Goal: Navigation & Orientation: Find specific page/section

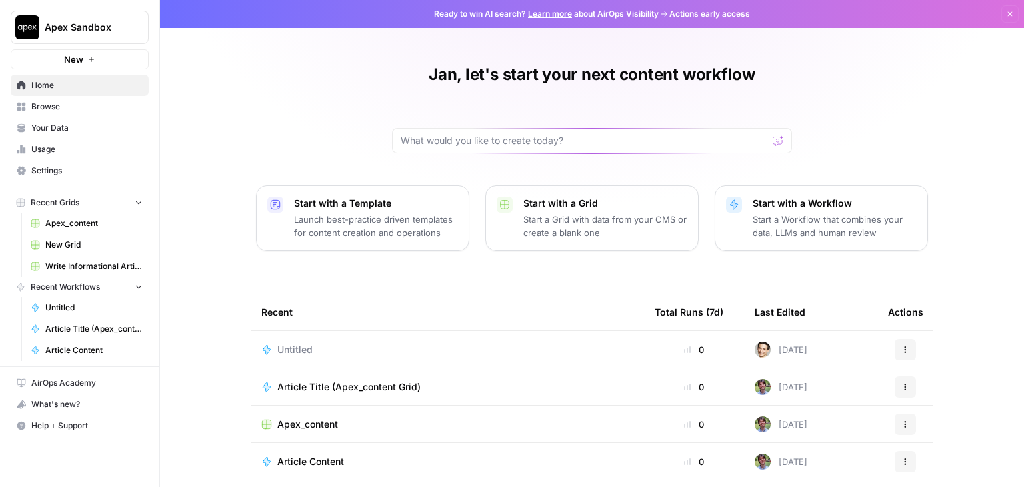
click at [85, 30] on span "Apex Sandbox" at bounding box center [85, 27] width 81 height 13
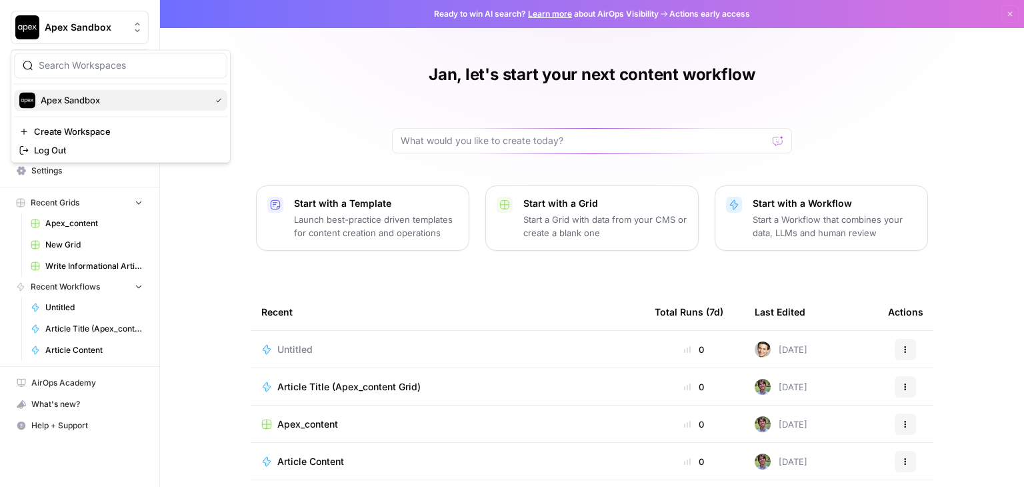
click at [90, 103] on span "Apex Sandbox" at bounding box center [123, 99] width 164 height 13
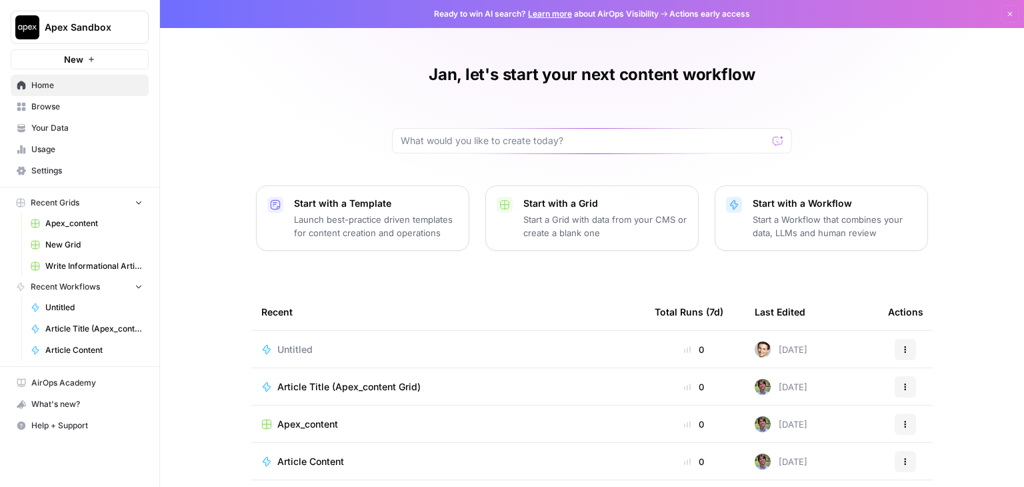
click at [53, 86] on span "Home" at bounding box center [86, 85] width 111 height 12
click at [128, 22] on div "Apex Sandbox" at bounding box center [94, 27] width 99 height 13
click at [280, 75] on div "Jan, let's start your next content workflow Start with a Template Launch best-p…" at bounding box center [592, 307] width 864 height 614
click at [68, 109] on span "Browse" at bounding box center [86, 107] width 111 height 12
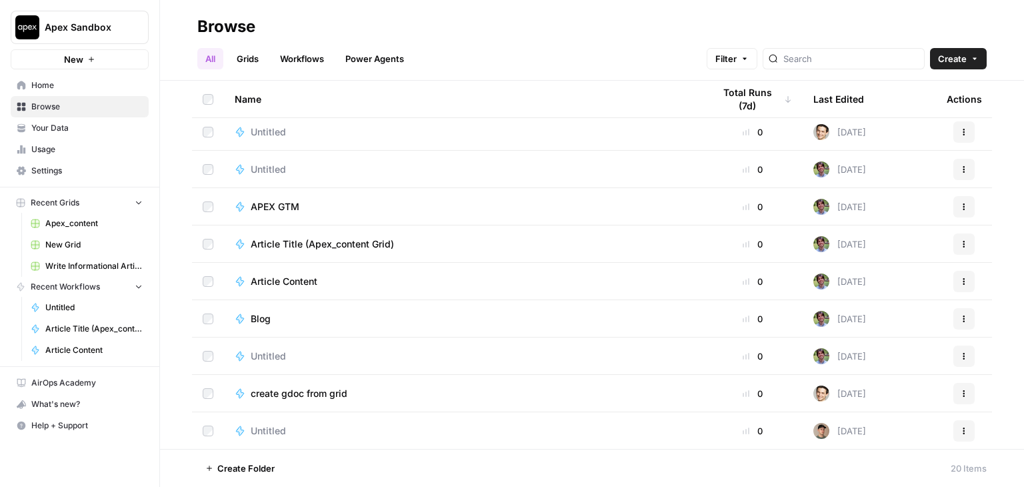
scroll to position [416, 0]
click at [78, 125] on span "Your Data" at bounding box center [86, 128] width 111 height 12
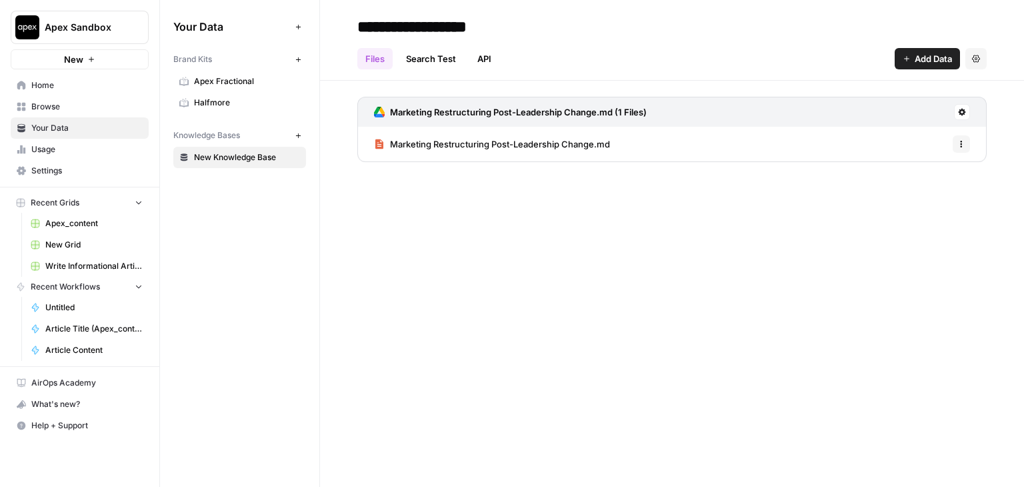
click at [425, 59] on link "Search Test" at bounding box center [431, 58] width 66 height 21
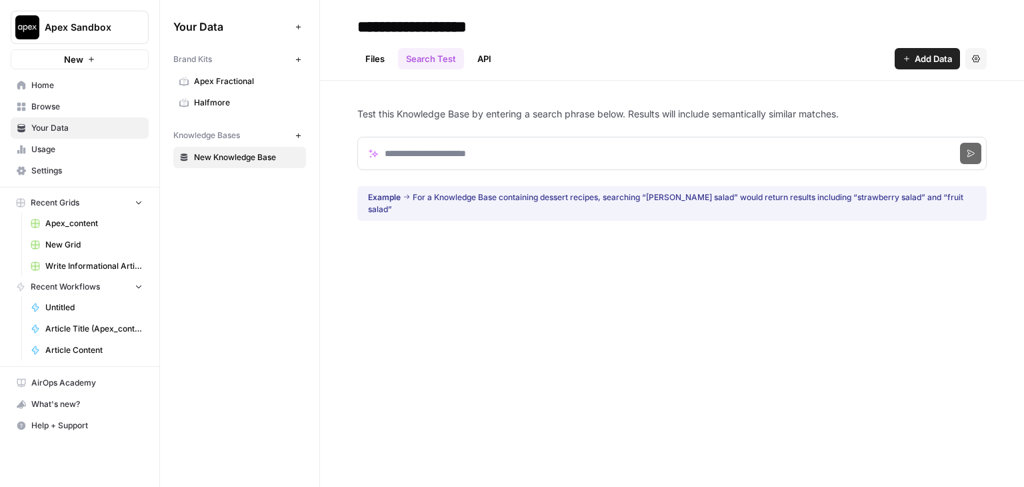
click at [491, 56] on link "API" at bounding box center [485, 58] width 30 height 21
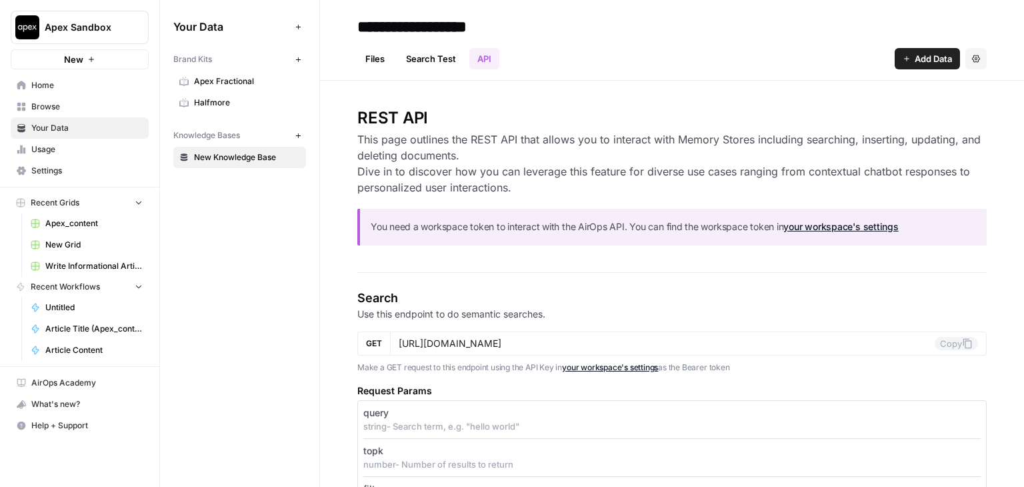
click at [373, 51] on link "Files" at bounding box center [374, 58] width 35 height 21
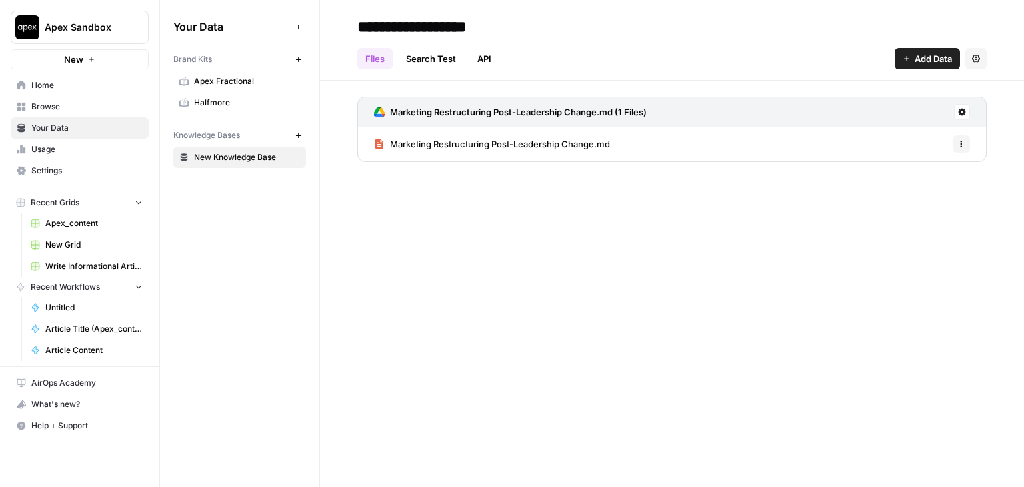
click at [229, 154] on span "New Knowledge Base" at bounding box center [247, 157] width 106 height 12
click at [117, 31] on span "Apex Sandbox" at bounding box center [85, 27] width 81 height 13
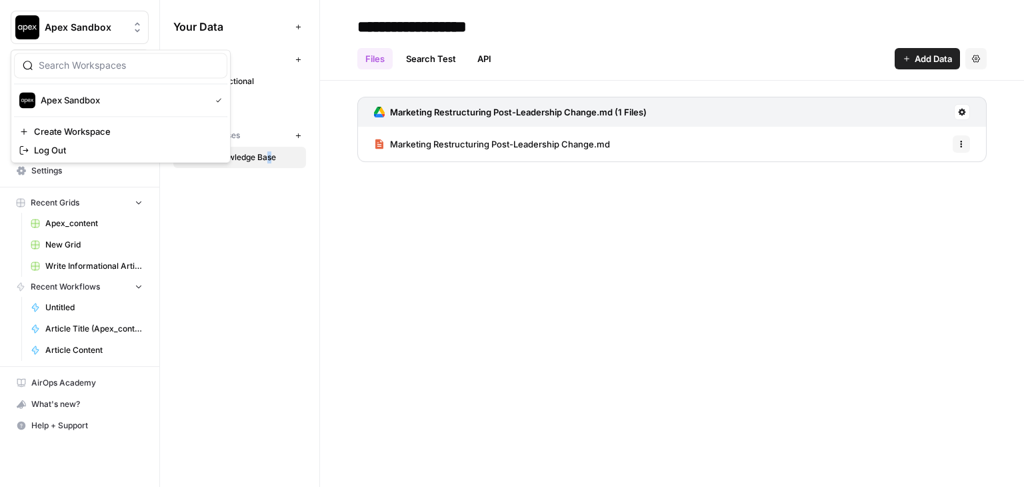
click at [267, 339] on div "Your Data Add Data Brand Kits New Apex Fractional Halfmore Knowledge Bases New …" at bounding box center [239, 243] width 159 height 487
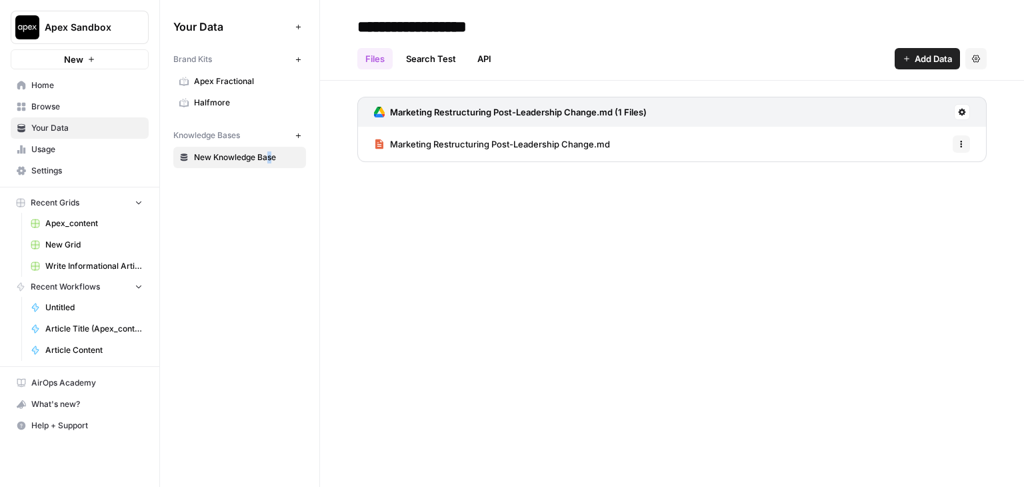
click at [61, 149] on span "Usage" at bounding box center [86, 149] width 111 height 12
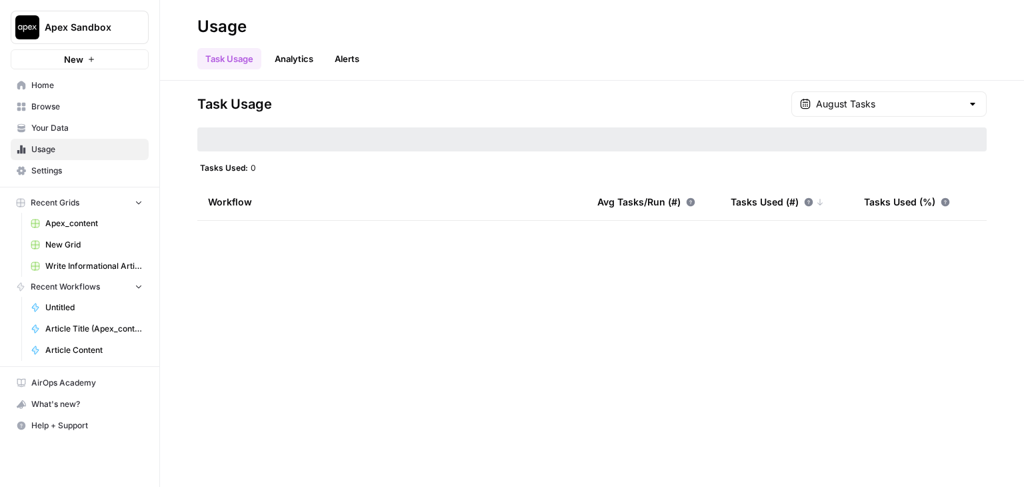
click at [61, 107] on span "Browse" at bounding box center [86, 107] width 111 height 12
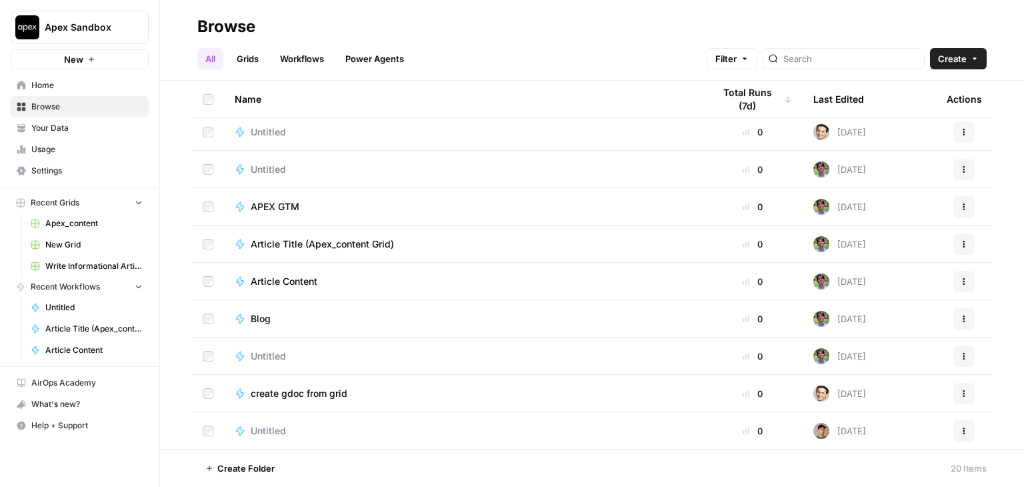
scroll to position [416, 0]
click at [91, 201] on button "Recent Grids" at bounding box center [80, 203] width 138 height 20
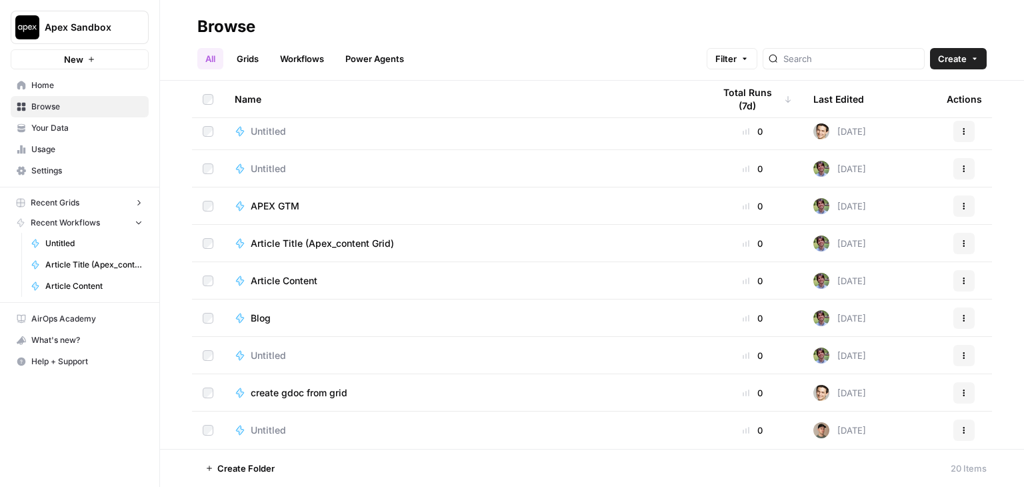
click at [91, 201] on button "Recent Grids" at bounding box center [80, 203] width 138 height 20
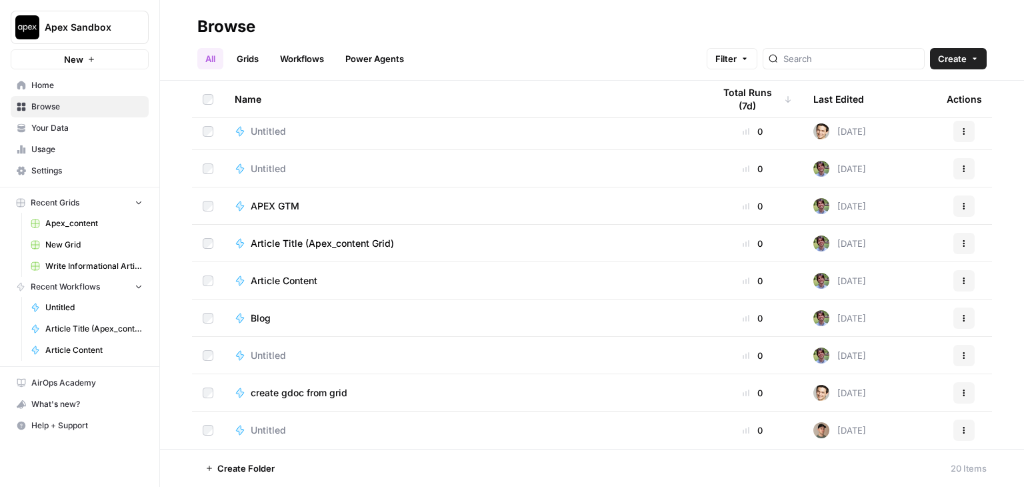
click at [123, 281] on button "Recent Workflows" at bounding box center [80, 287] width 138 height 20
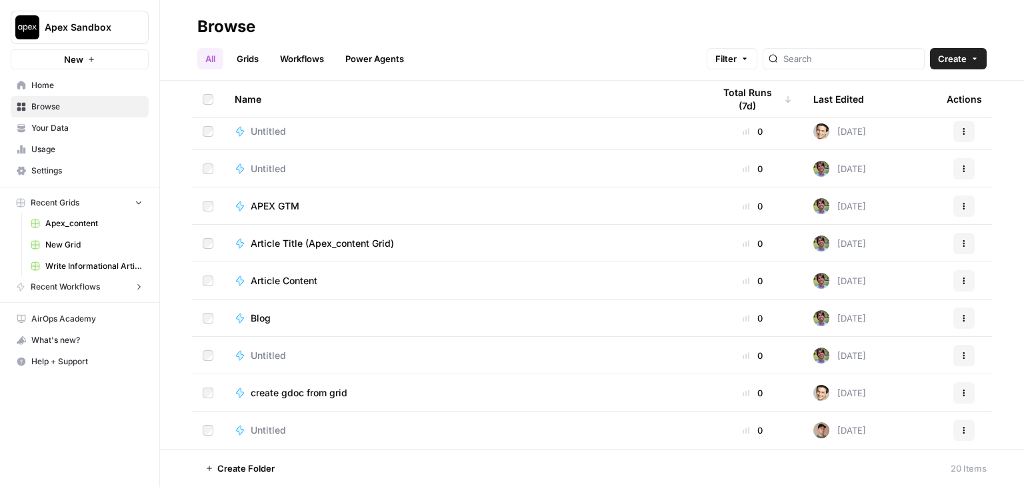
click at [117, 280] on button "Recent Workflows" at bounding box center [80, 287] width 138 height 20
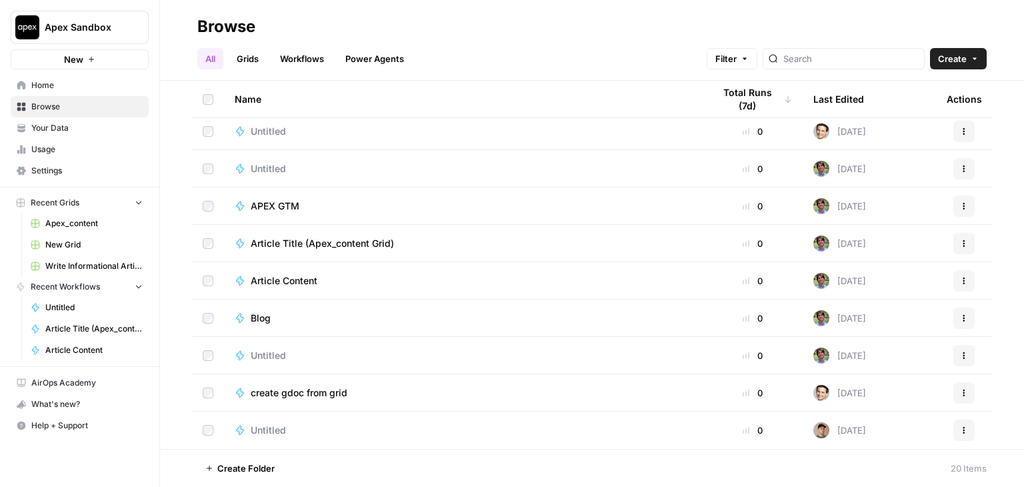
click at [51, 89] on span "Home" at bounding box center [86, 85] width 111 height 12
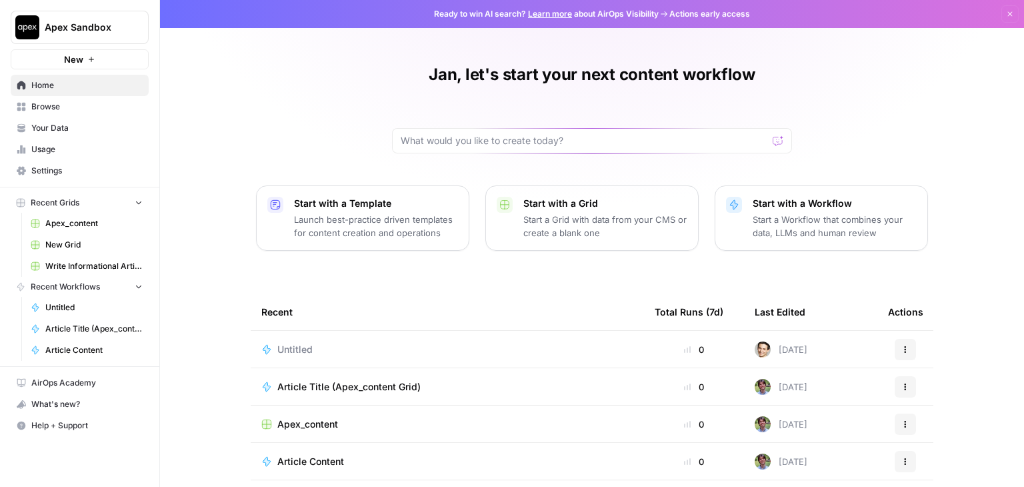
click at [63, 106] on span "Browse" at bounding box center [86, 107] width 111 height 12
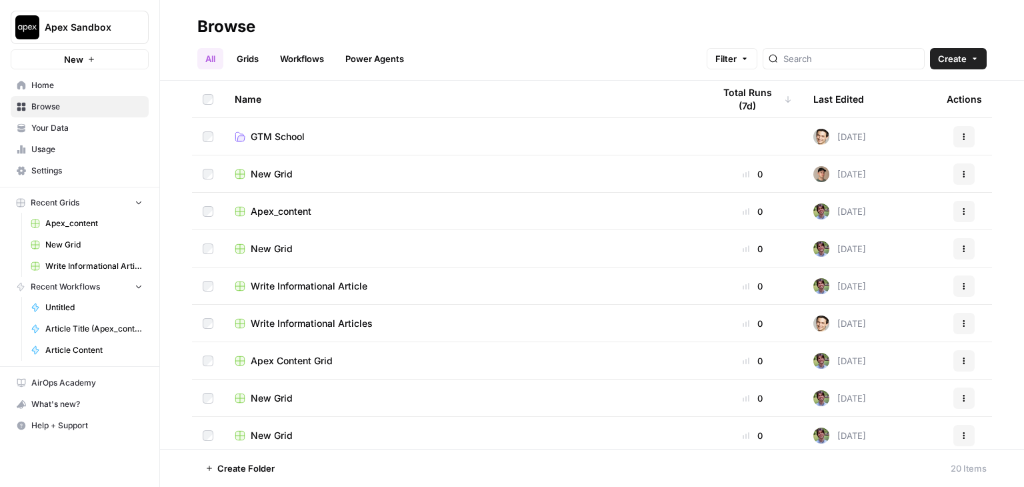
click at [260, 64] on link "Grids" at bounding box center [248, 58] width 38 height 21
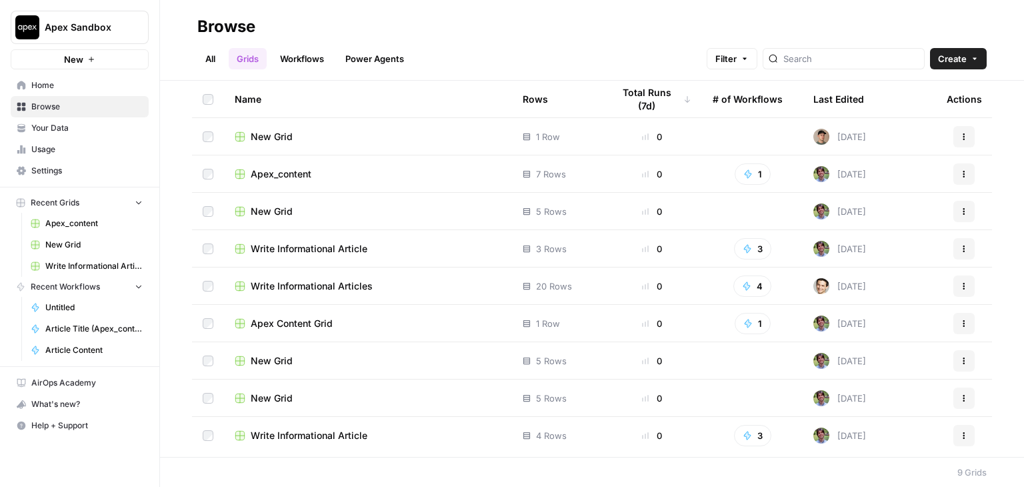
click at [54, 127] on span "Your Data" at bounding box center [86, 128] width 111 height 12
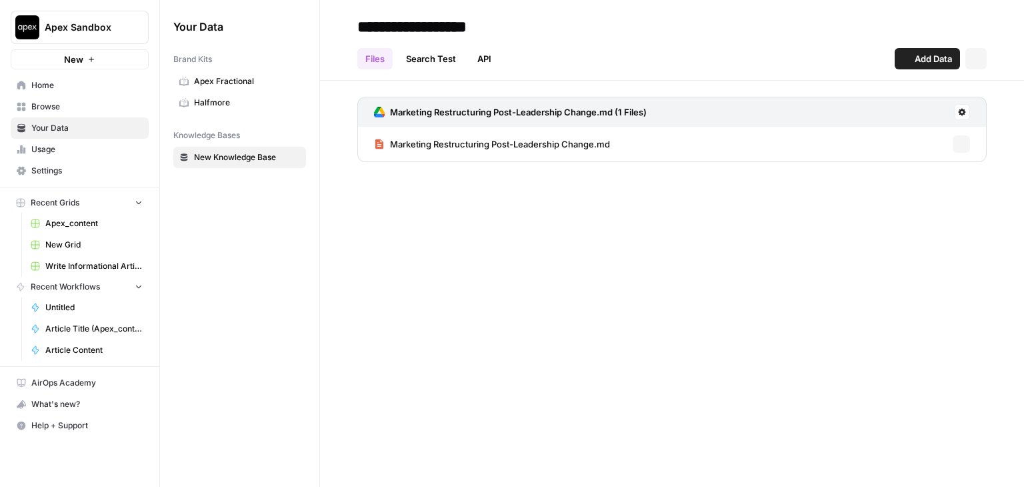
click at [55, 111] on span "Browse" at bounding box center [86, 107] width 111 height 12
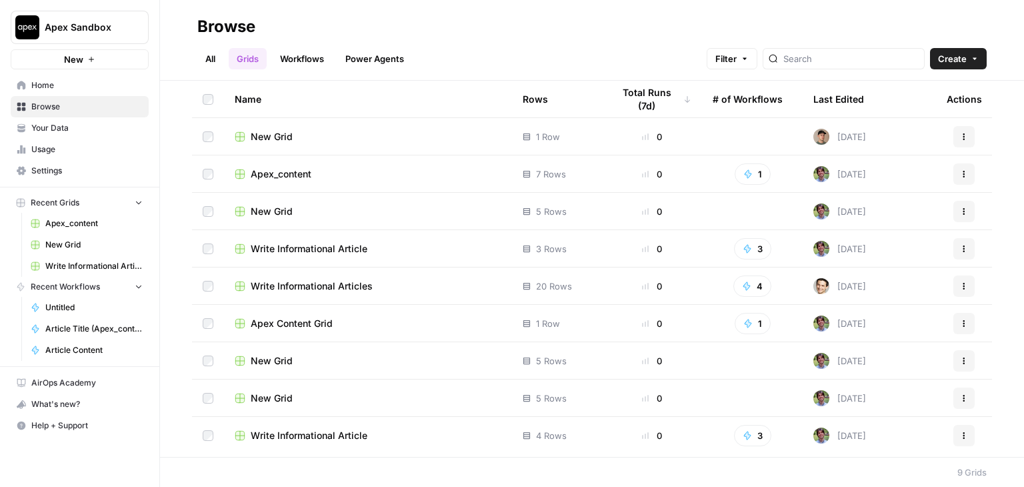
click at [348, 139] on div "New Grid" at bounding box center [368, 136] width 267 height 13
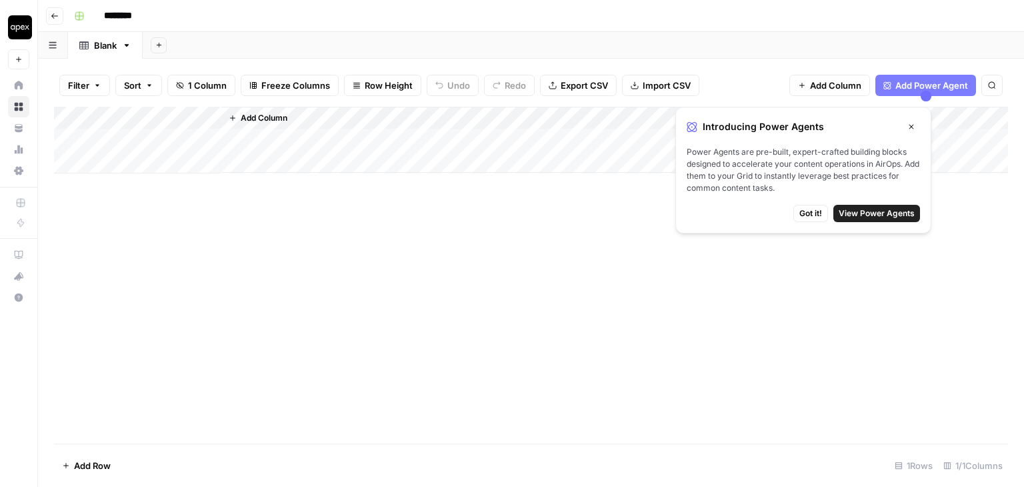
click at [54, 15] on icon "button" at bounding box center [55, 16] width 8 height 8
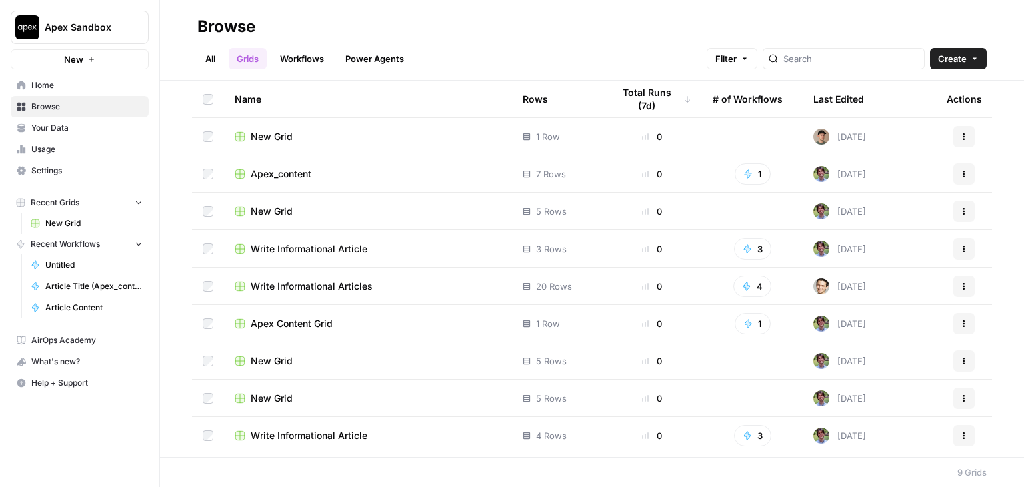
click at [388, 286] on div "Write Informational Articles" at bounding box center [368, 285] width 267 height 13
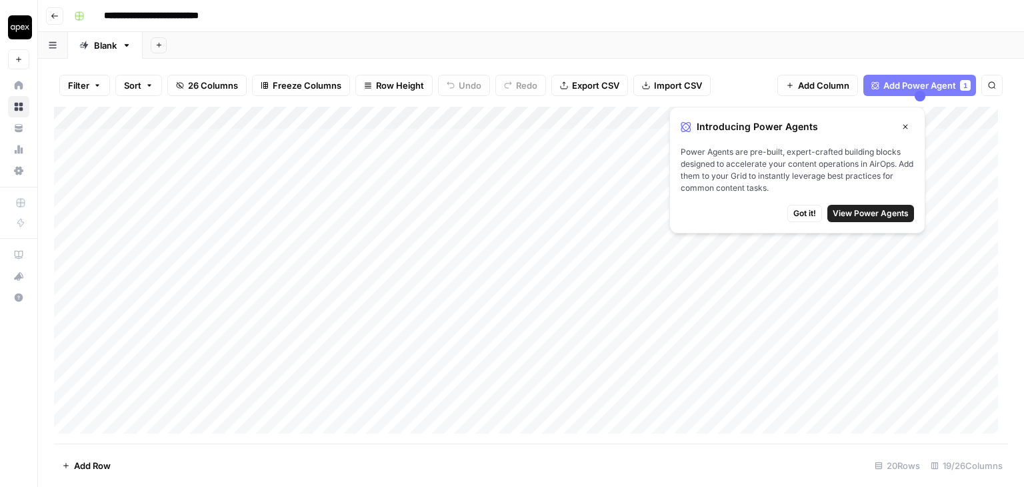
click at [902, 126] on icon "button" at bounding box center [906, 127] width 8 height 8
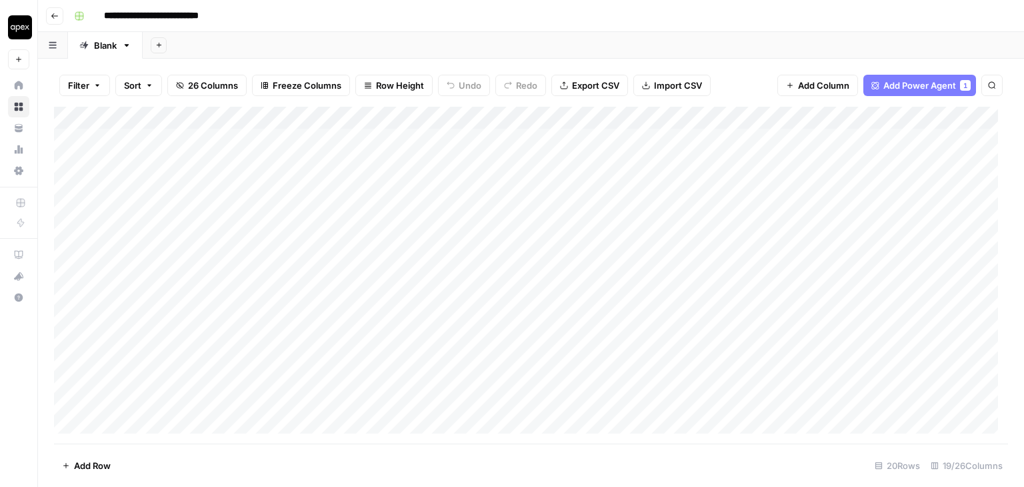
click at [49, 7] on button "Go back" at bounding box center [54, 15] width 17 height 17
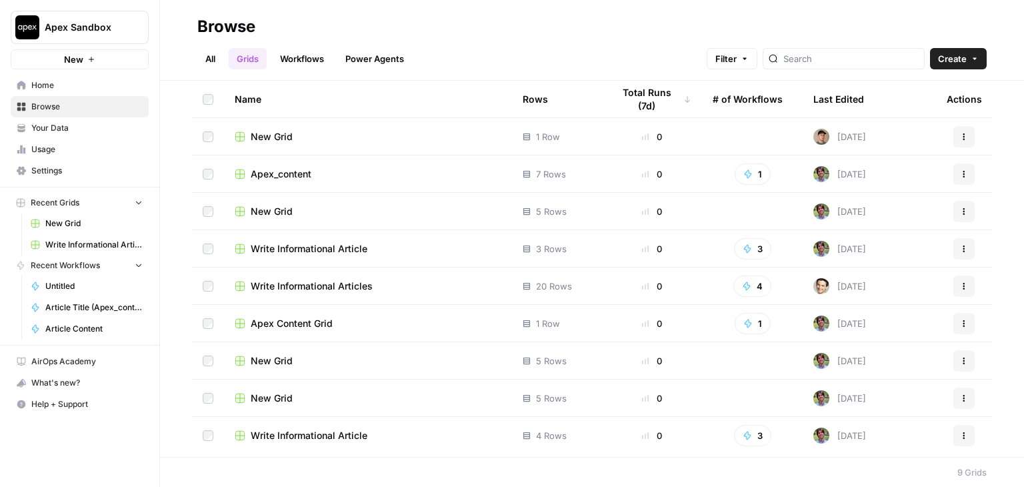
click at [327, 209] on div "New Grid" at bounding box center [368, 211] width 267 height 13
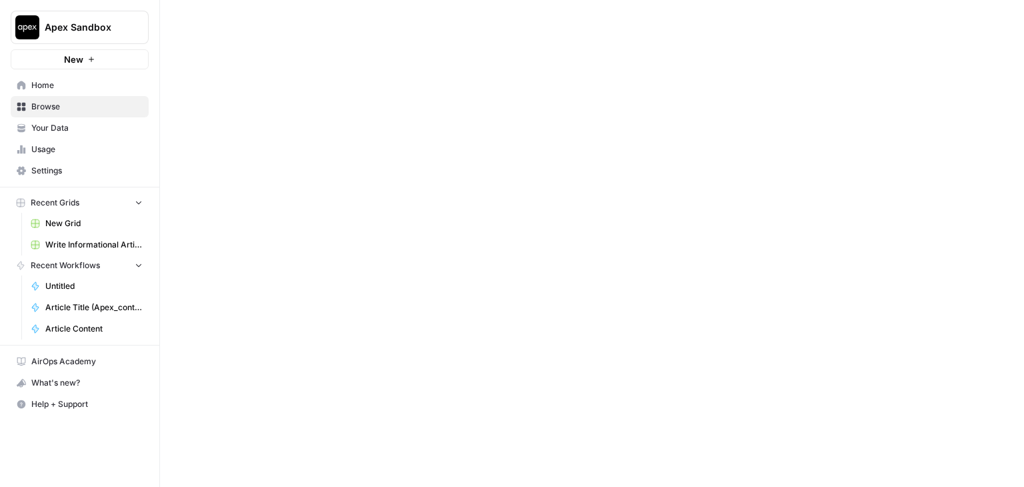
click at [327, 209] on div at bounding box center [592, 243] width 864 height 487
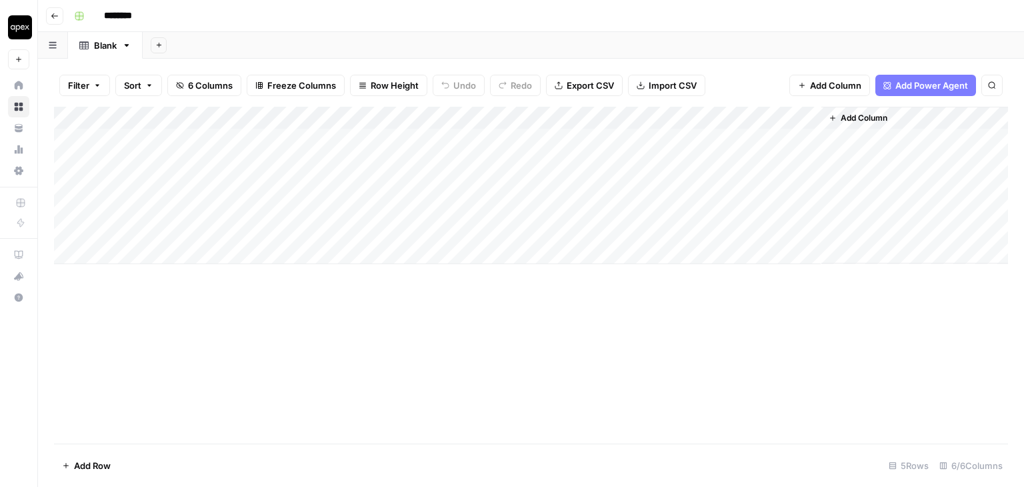
click at [54, 15] on icon "button" at bounding box center [55, 16] width 8 height 8
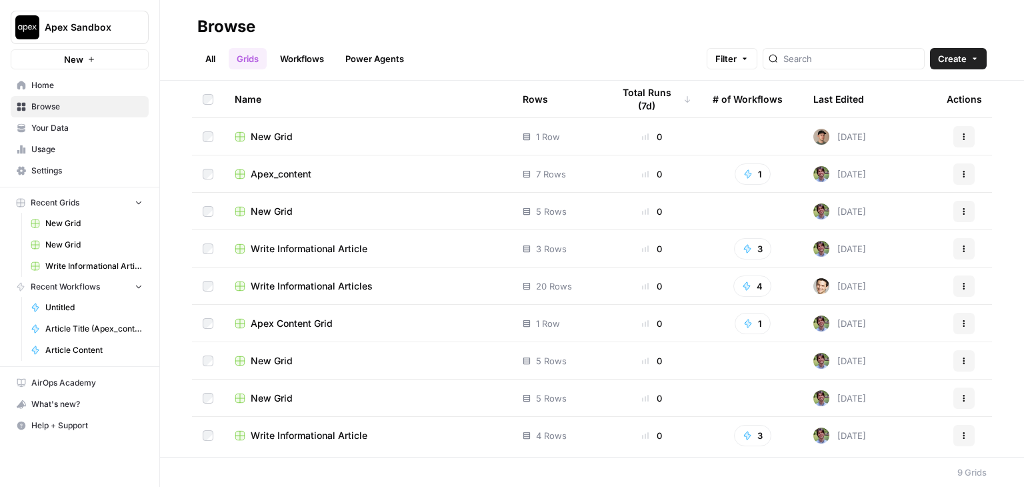
click at [409, 12] on header "Browse All Grids Workflows Power Agents Filter Create" at bounding box center [592, 40] width 864 height 81
click at [411, 436] on div "Write Informational Article" at bounding box center [368, 435] width 267 height 13
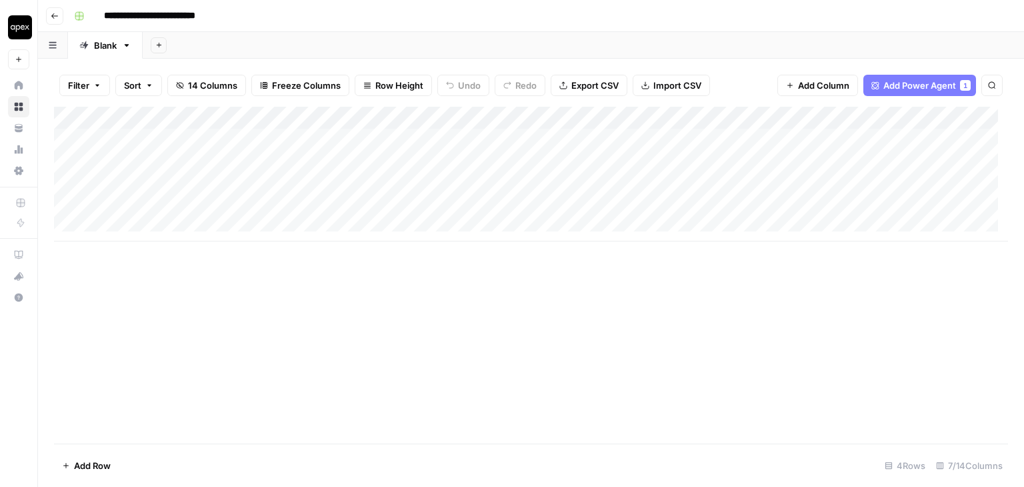
click at [51, 18] on icon "button" at bounding box center [55, 16] width 8 height 8
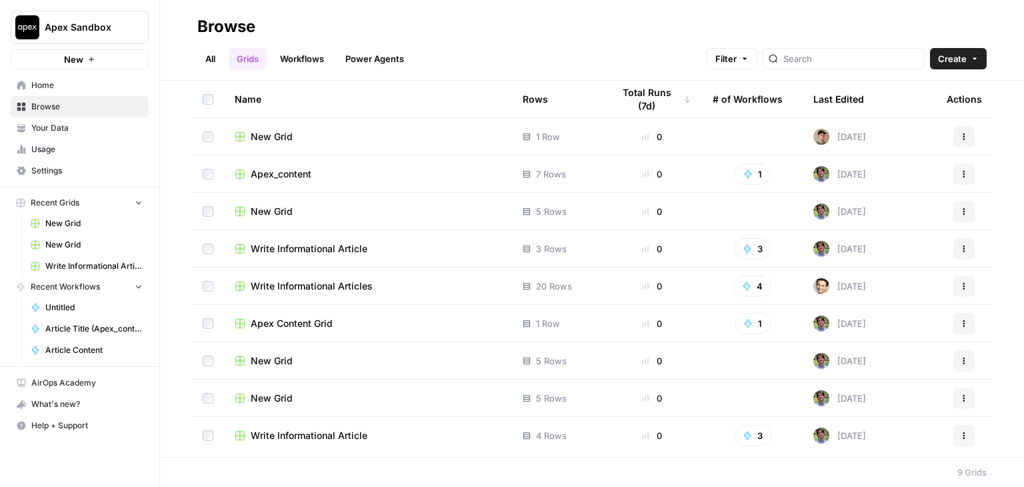
click at [372, 279] on span "Write Informational Articles" at bounding box center [312, 285] width 122 height 13
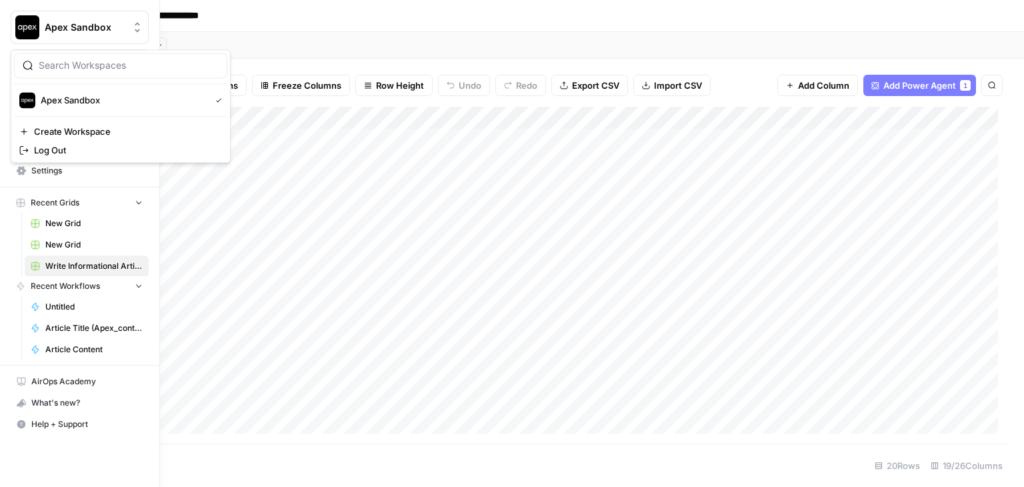
click at [57, 17] on button "Apex Sandbox" at bounding box center [80, 27] width 138 height 33
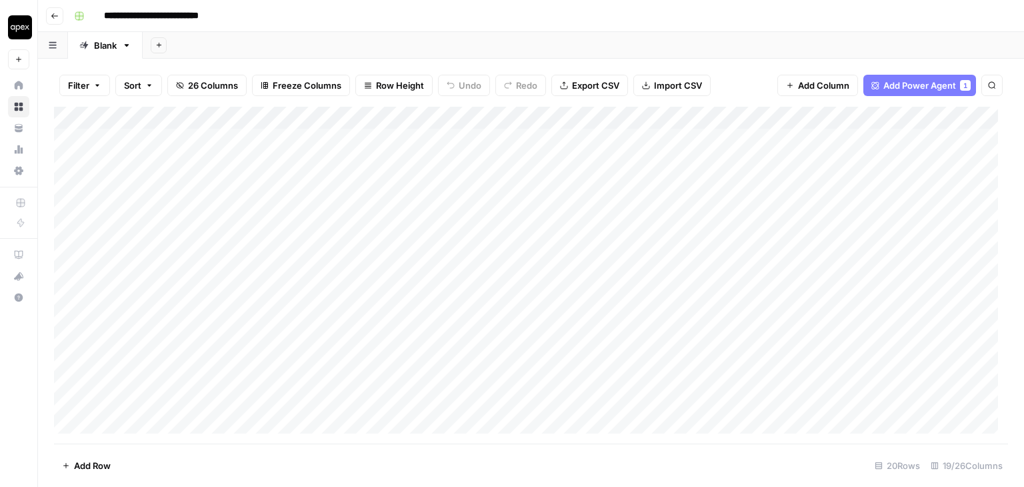
click at [283, 35] on div "Add Sheet" at bounding box center [584, 45] width 882 height 27
click at [55, 12] on icon "button" at bounding box center [55, 16] width 8 height 8
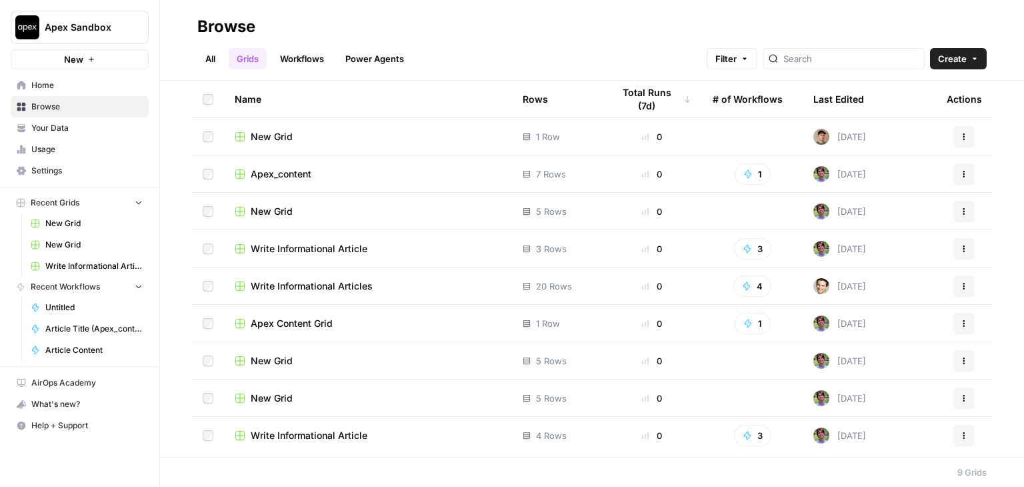
click at [289, 57] on link "Workflows" at bounding box center [302, 58] width 60 height 21
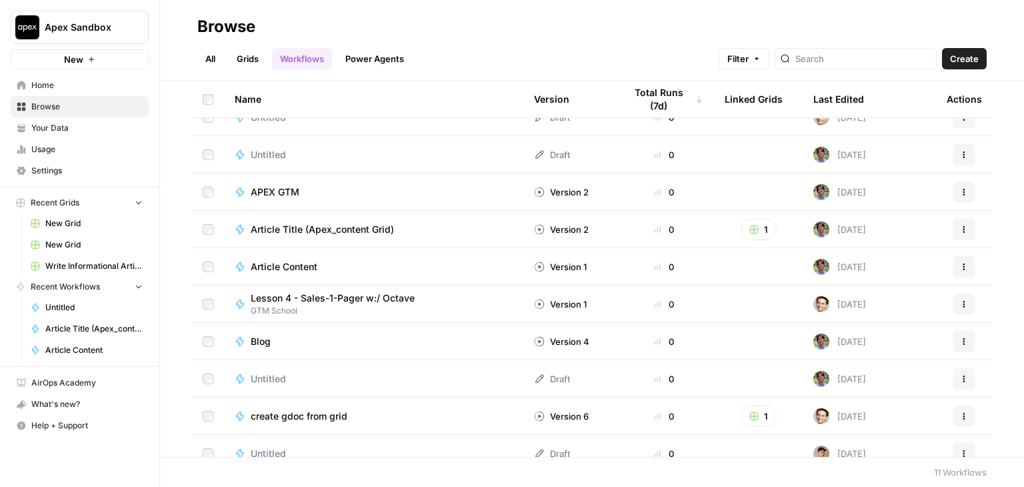
scroll to position [72, 0]
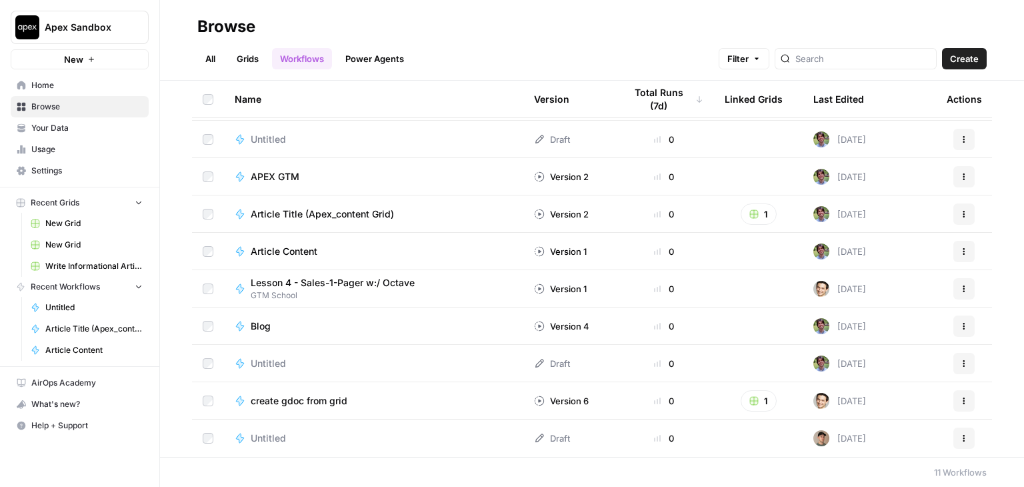
click at [365, 401] on div "create gdoc from grid" at bounding box center [374, 400] width 278 height 13
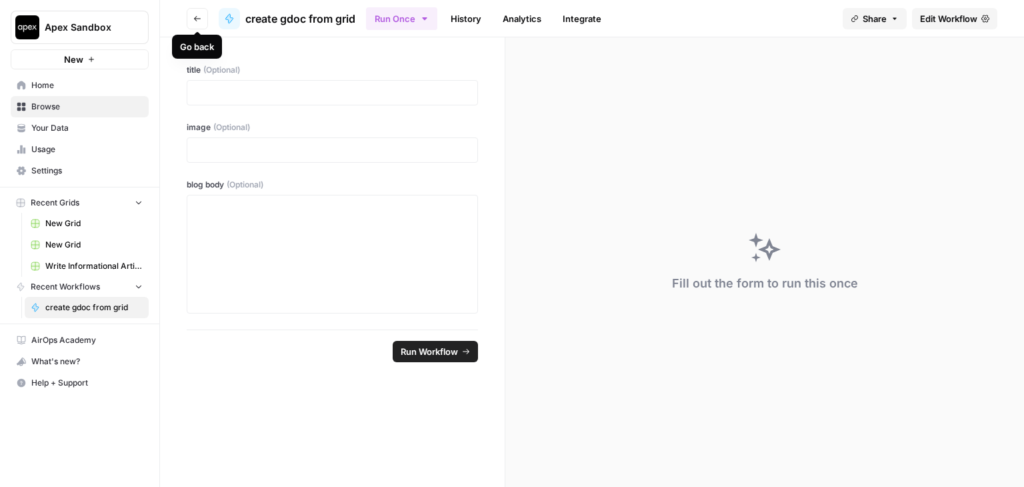
click at [201, 14] on button "Go back" at bounding box center [197, 18] width 21 height 21
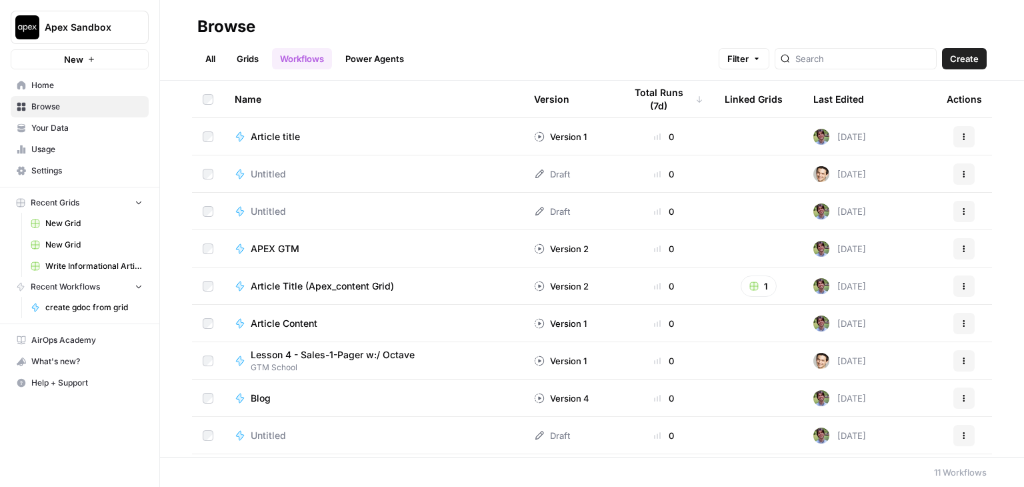
click at [377, 257] on td "APEX GTM" at bounding box center [373, 248] width 299 height 37
click at [357, 244] on div "APEX GTM" at bounding box center [374, 248] width 278 height 13
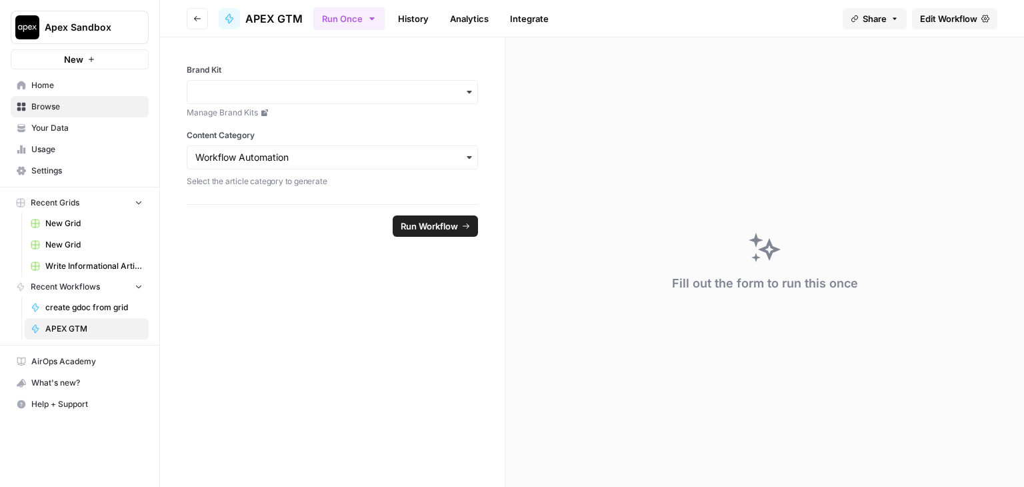
click at [406, 23] on link "History" at bounding box center [413, 18] width 47 height 21
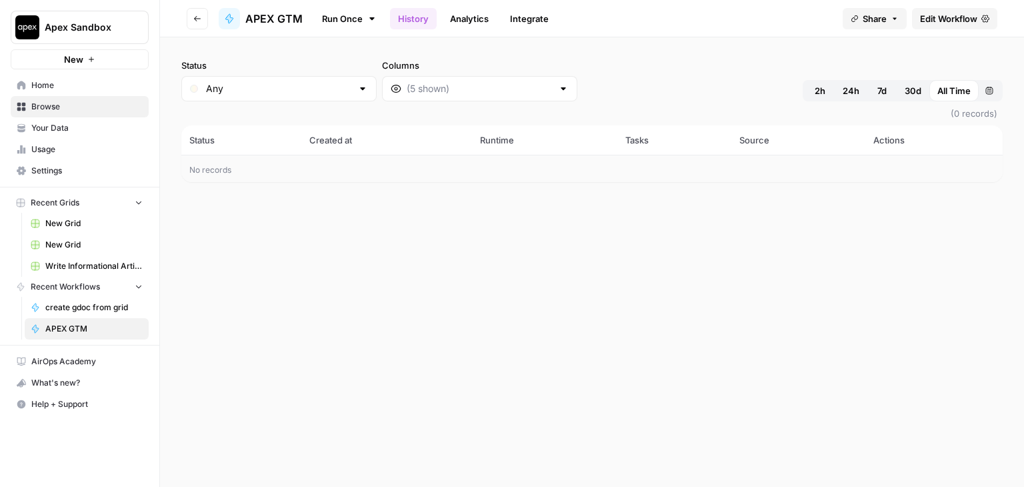
click at [457, 15] on link "Analytics" at bounding box center [469, 18] width 55 height 21
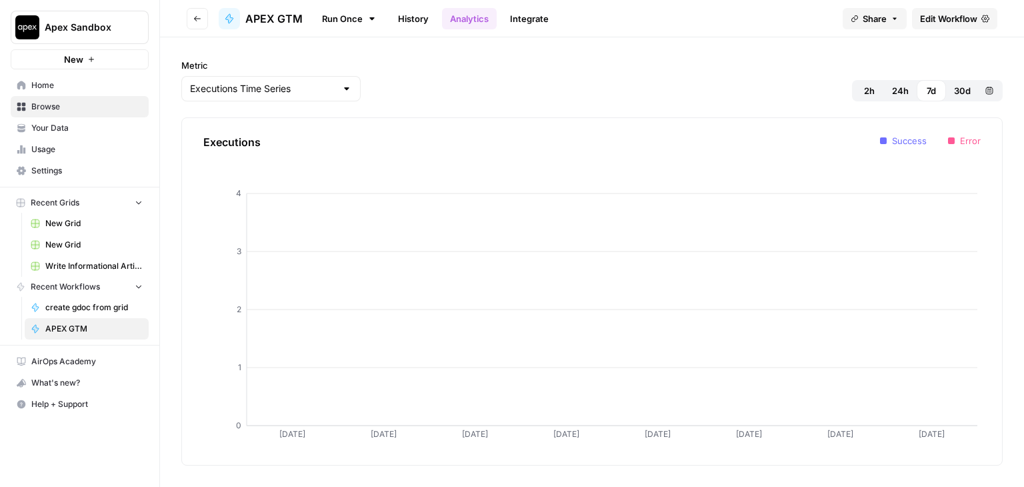
click at [513, 12] on link "Integrate" at bounding box center [529, 18] width 55 height 21
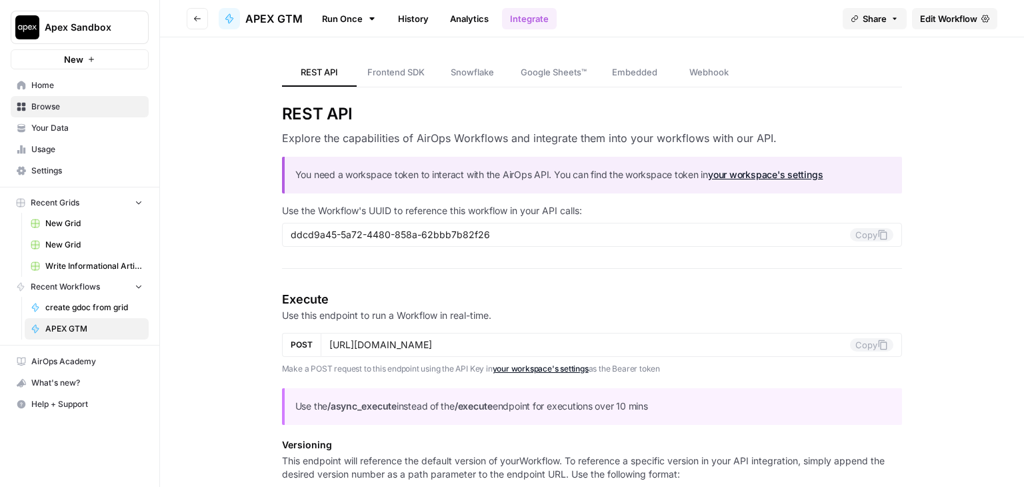
click at [199, 16] on icon "button" at bounding box center [197, 19] width 8 height 8
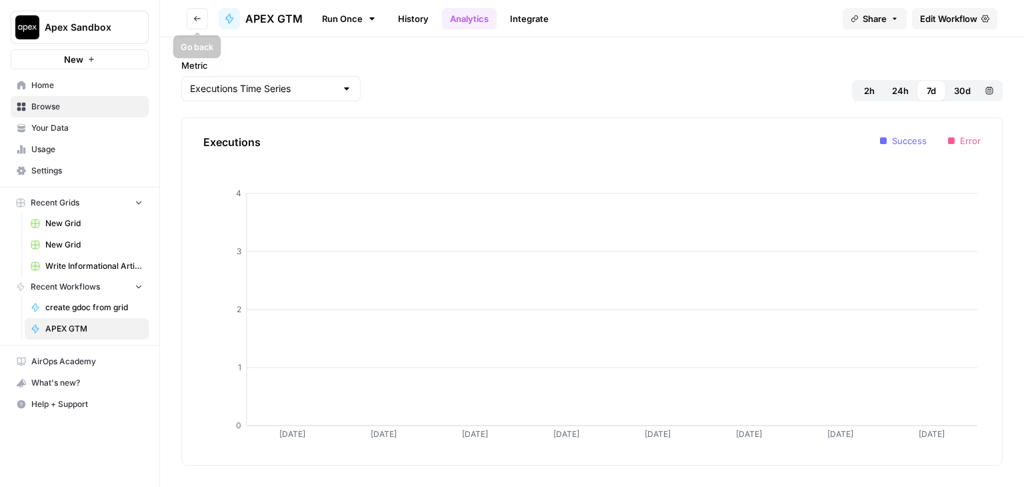
click at [197, 19] on icon "button" at bounding box center [197, 19] width 8 height 8
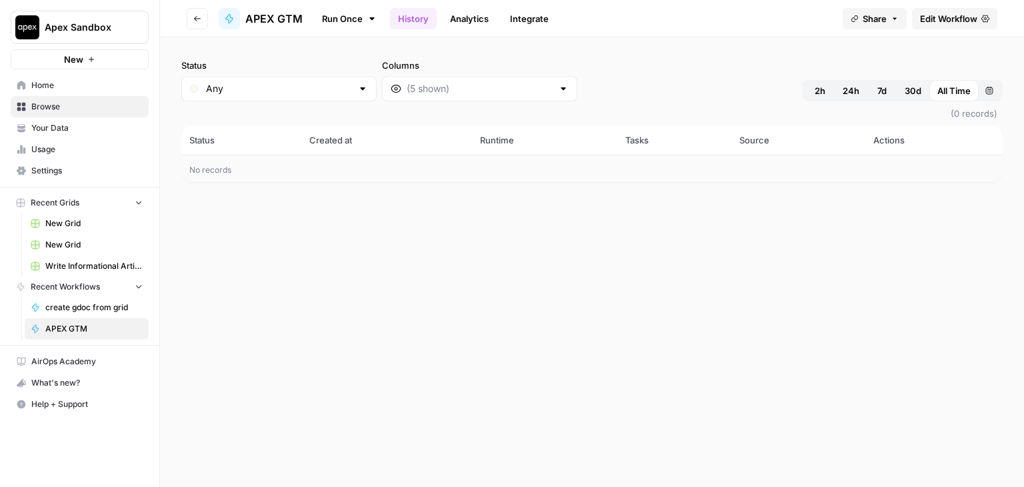
click at [197, 19] on icon "button" at bounding box center [197, 19] width 8 height 8
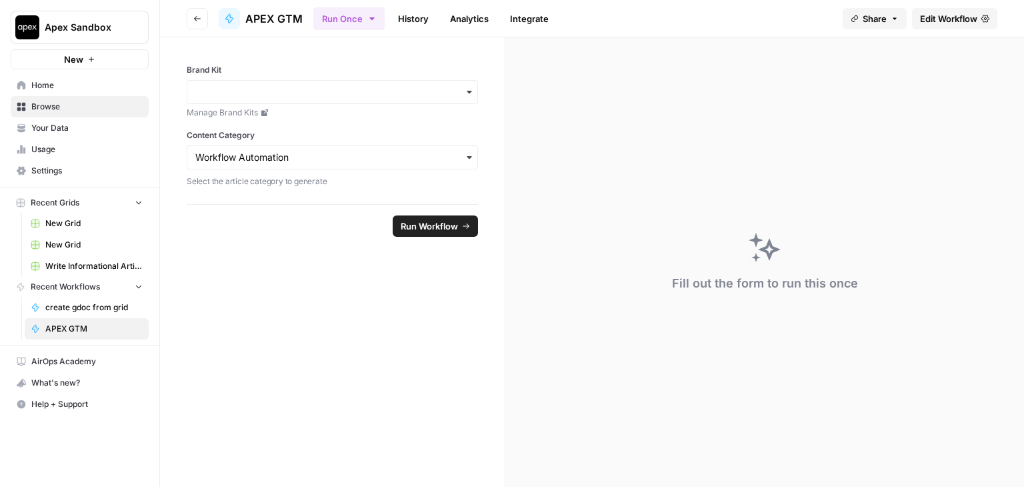
click at [197, 19] on icon "button" at bounding box center [197, 19] width 8 height 8
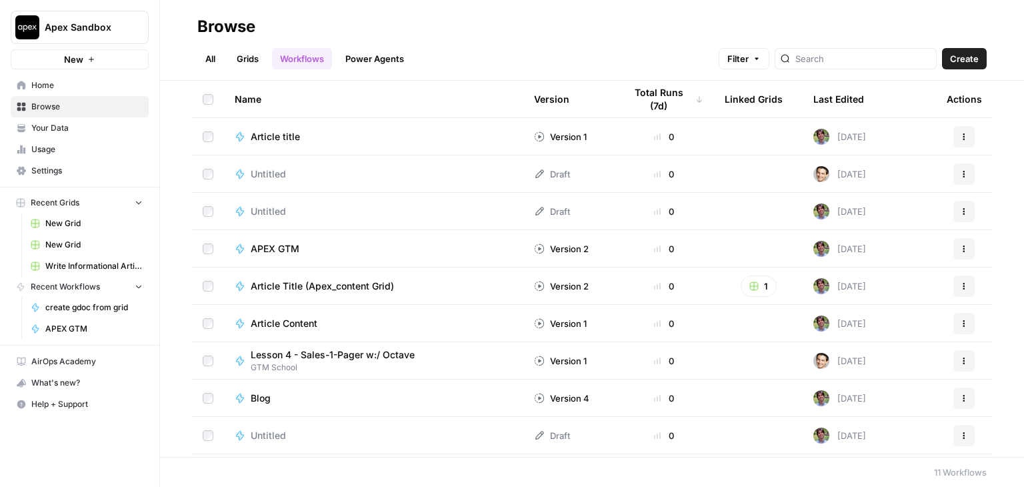
click at [347, 131] on div "Article title" at bounding box center [374, 136] width 278 height 13
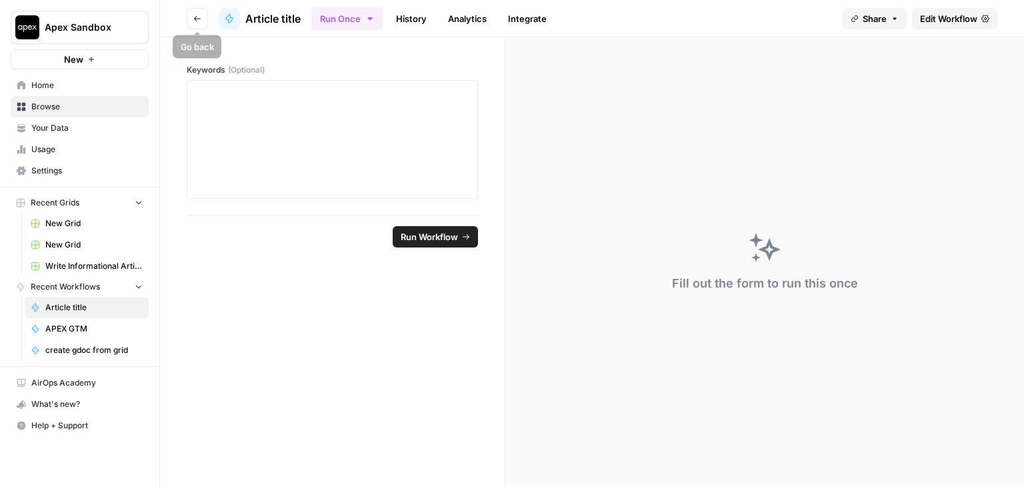
click at [197, 16] on icon "button" at bounding box center [197, 19] width 8 height 8
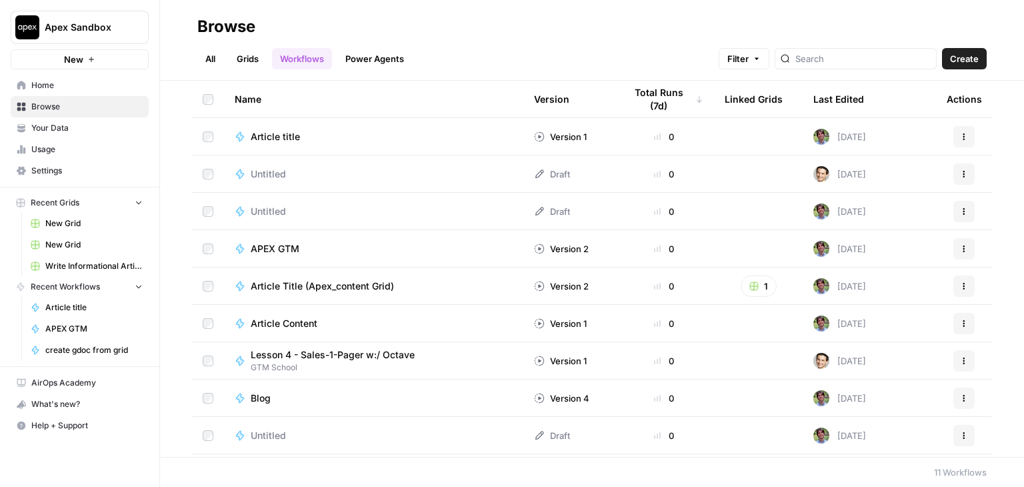
click at [426, 281] on div "Article Title (Apex_content Grid)" at bounding box center [374, 285] width 278 height 13
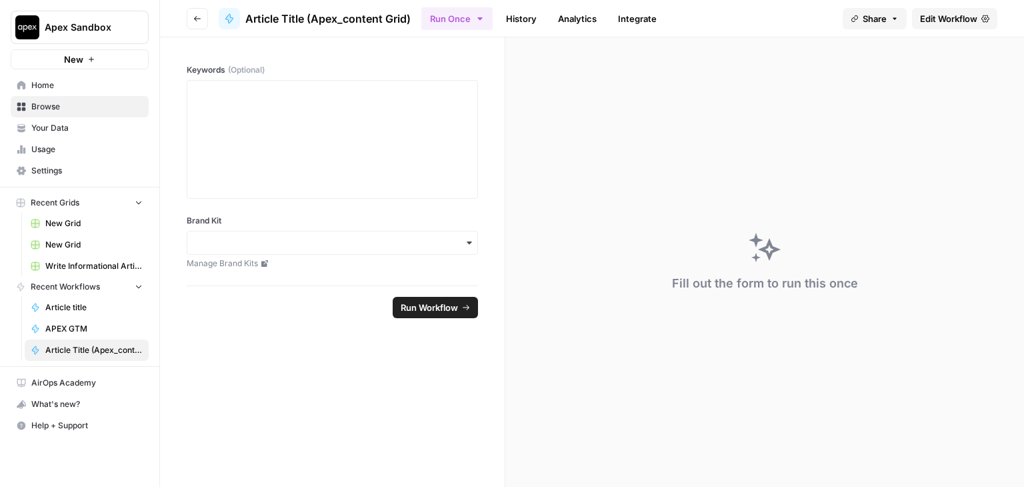
click at [189, 22] on button "Go back" at bounding box center [197, 18] width 21 height 21
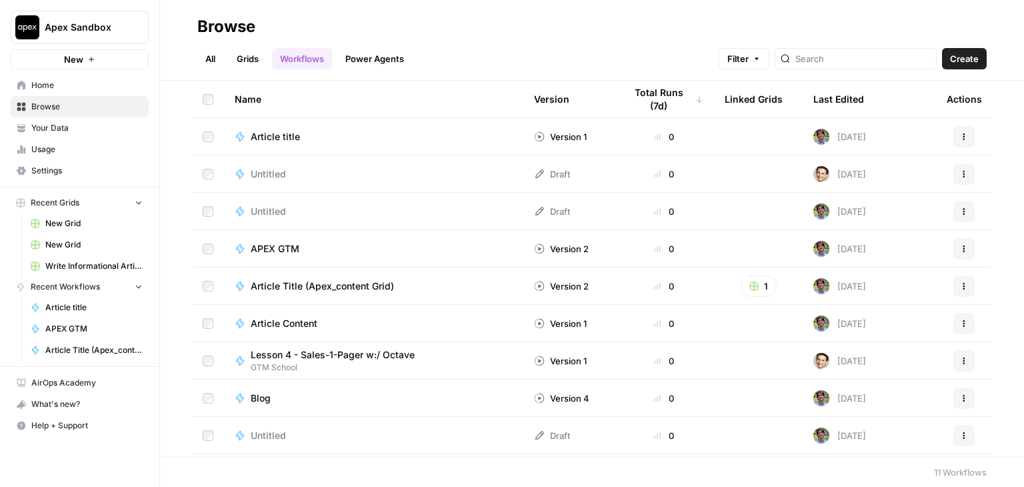
click at [368, 61] on link "Power Agents" at bounding box center [374, 58] width 75 height 21
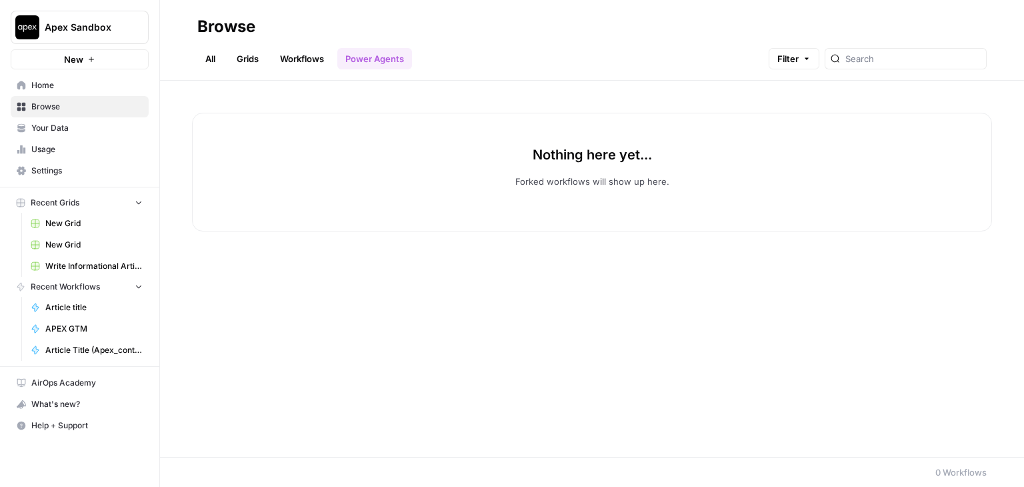
click at [205, 59] on link "All" at bounding box center [210, 58] width 26 height 21
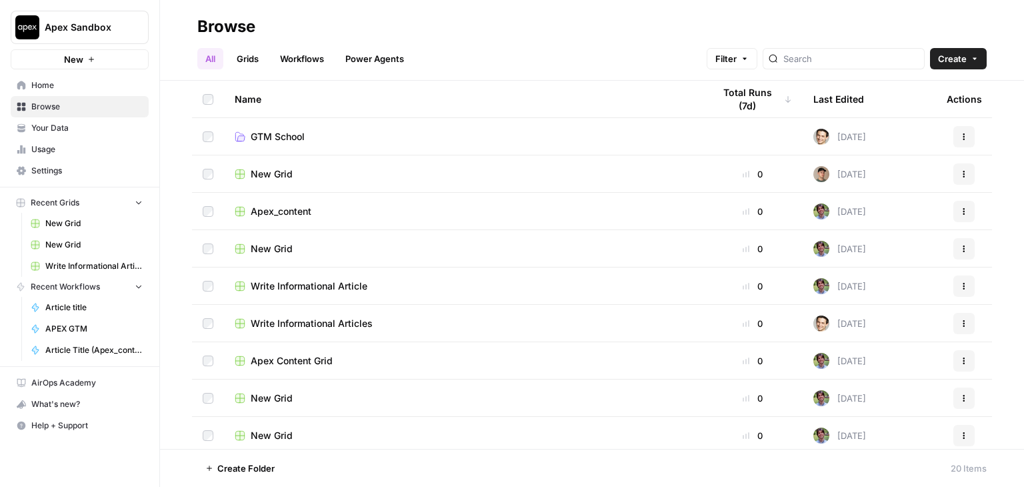
click at [325, 134] on link "GTM School" at bounding box center [464, 136] width 458 height 13
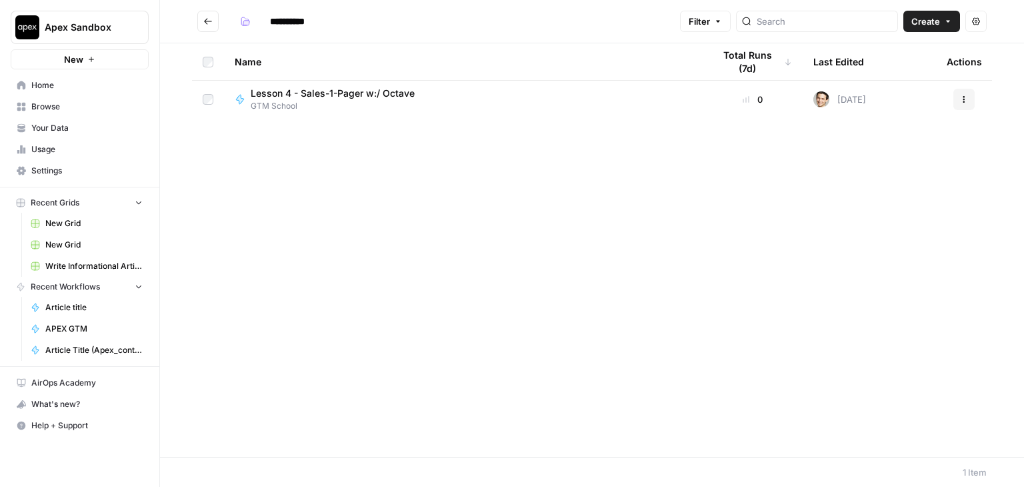
click at [334, 108] on span "GTM School" at bounding box center [338, 106] width 175 height 12
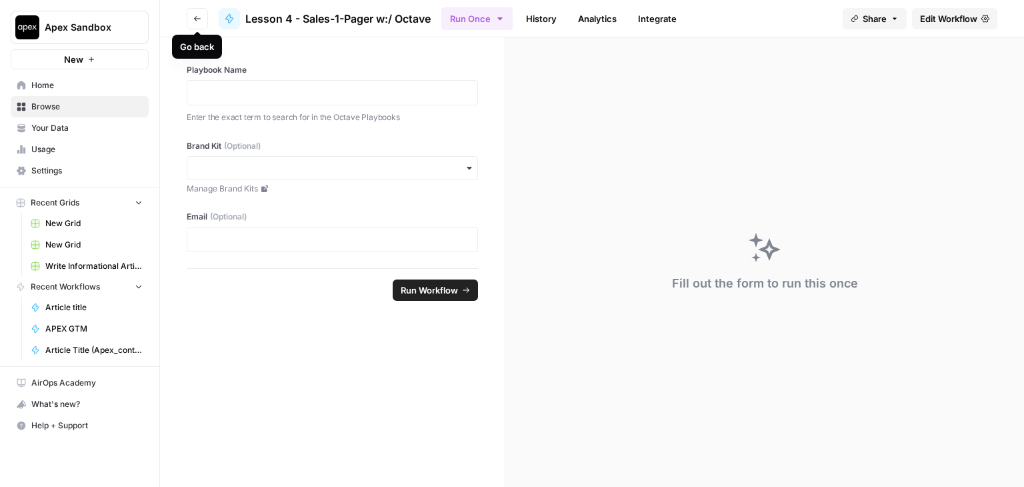
click at [197, 15] on icon "button" at bounding box center [197, 19] width 8 height 8
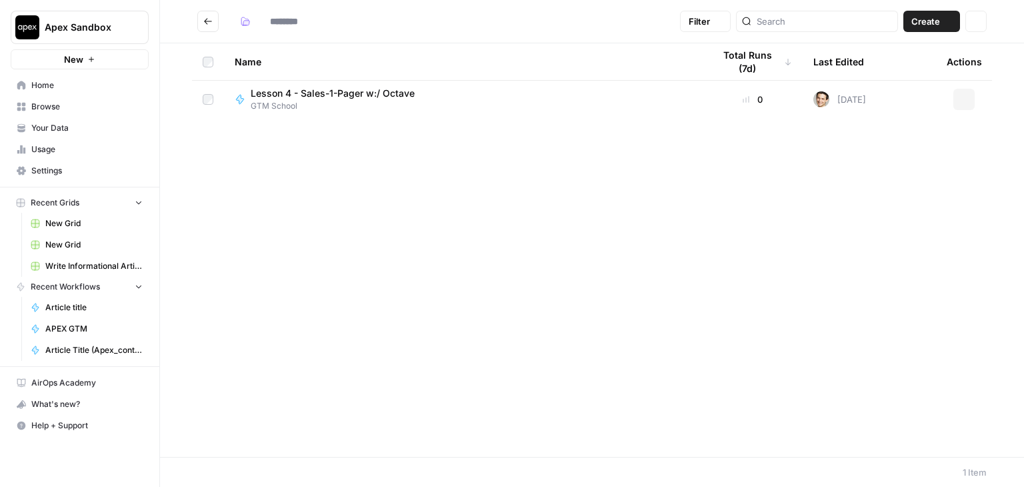
type input "**********"
click at [212, 23] on icon "Go back" at bounding box center [207, 21] width 9 height 9
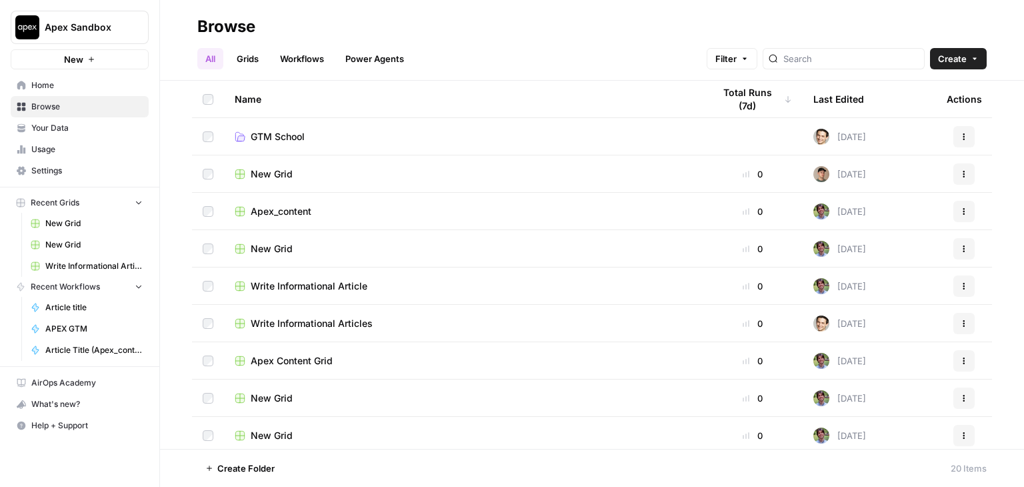
click at [169, 29] on header "Browse All Grids Workflows Power Agents Filter Create" at bounding box center [592, 40] width 864 height 81
click at [61, 128] on span "Your Data" at bounding box center [86, 128] width 111 height 12
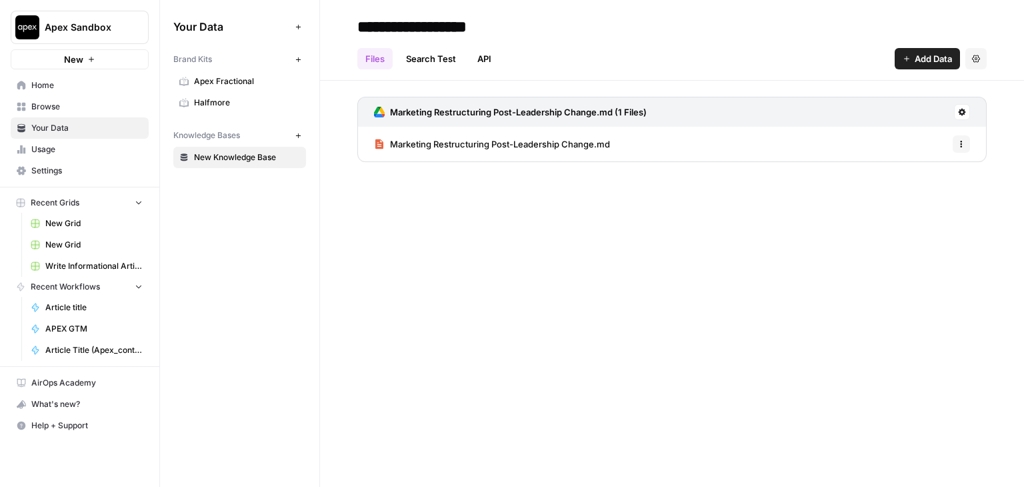
click at [446, 142] on span "Marketing Restructuring Post-Leadership Change.md" at bounding box center [500, 143] width 220 height 13
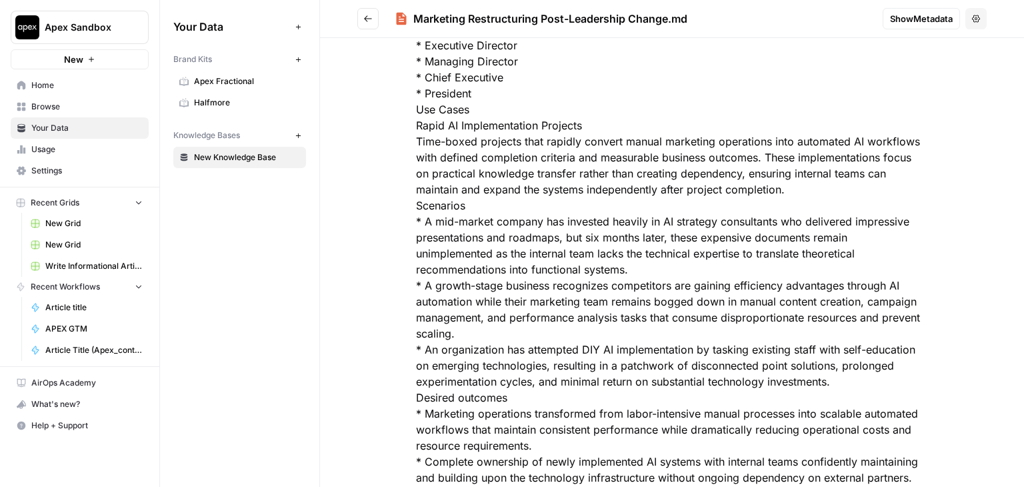
scroll to position [3067, 0]
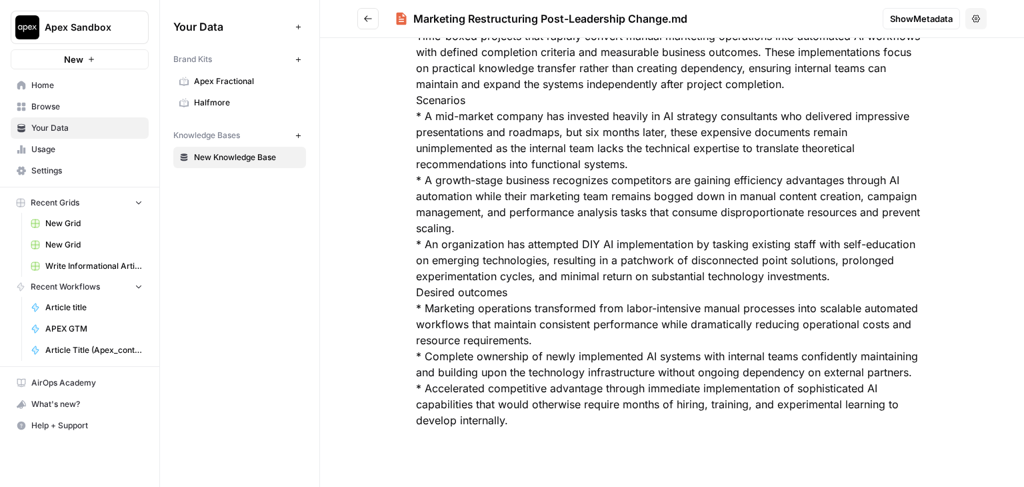
click at [372, 11] on button "Go back" at bounding box center [367, 18] width 21 height 21
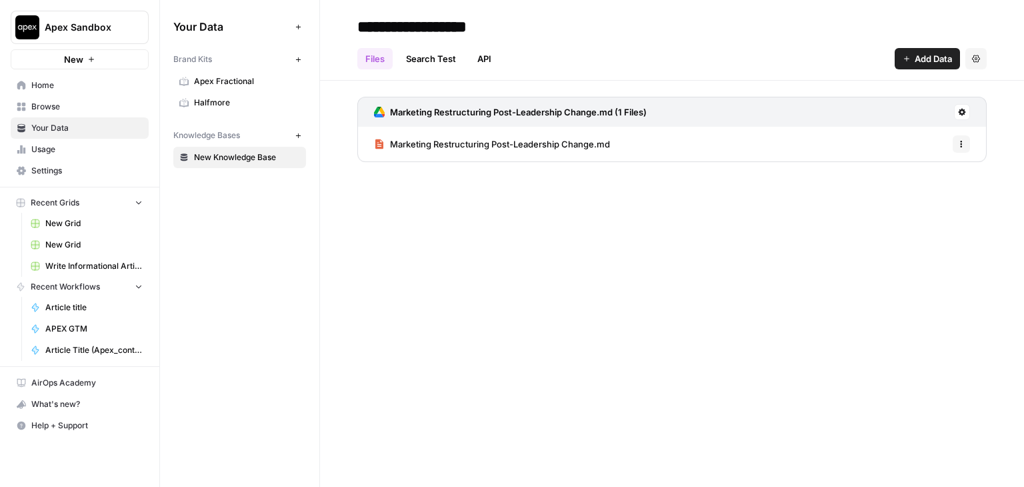
click at [423, 112] on h3 "Marketing Restructuring Post-Leadership Change.md (1 Files)" at bounding box center [518, 111] width 257 height 13
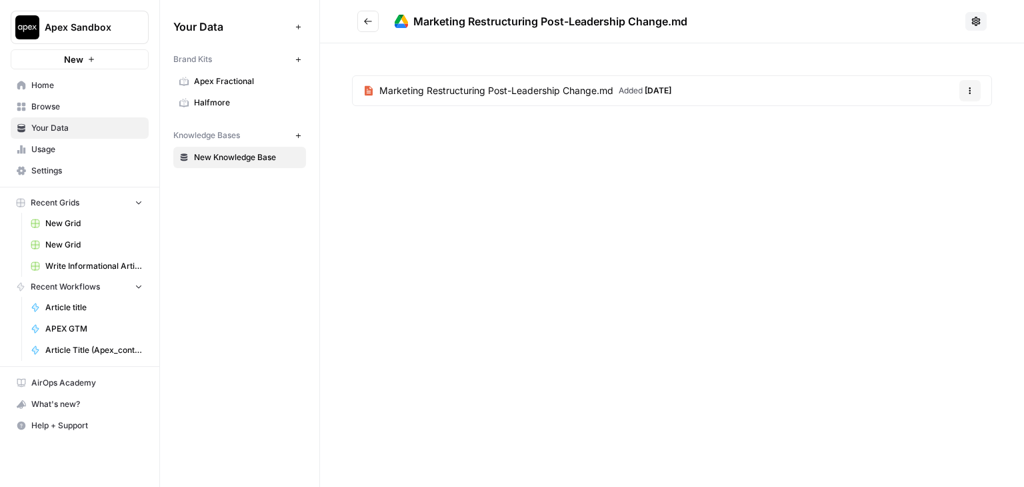
click at [375, 22] on button "Go back" at bounding box center [367, 21] width 21 height 21
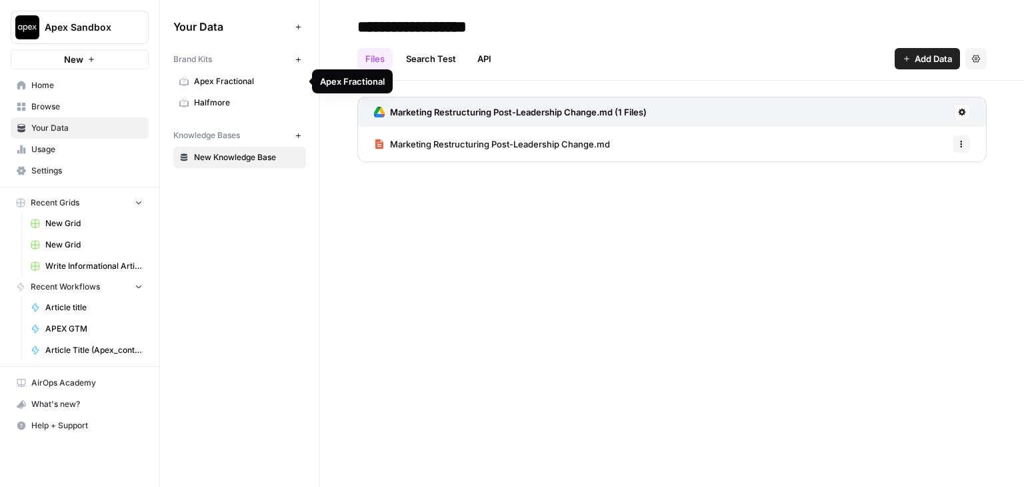
click at [201, 81] on span "Apex Fractional" at bounding box center [247, 81] width 106 height 12
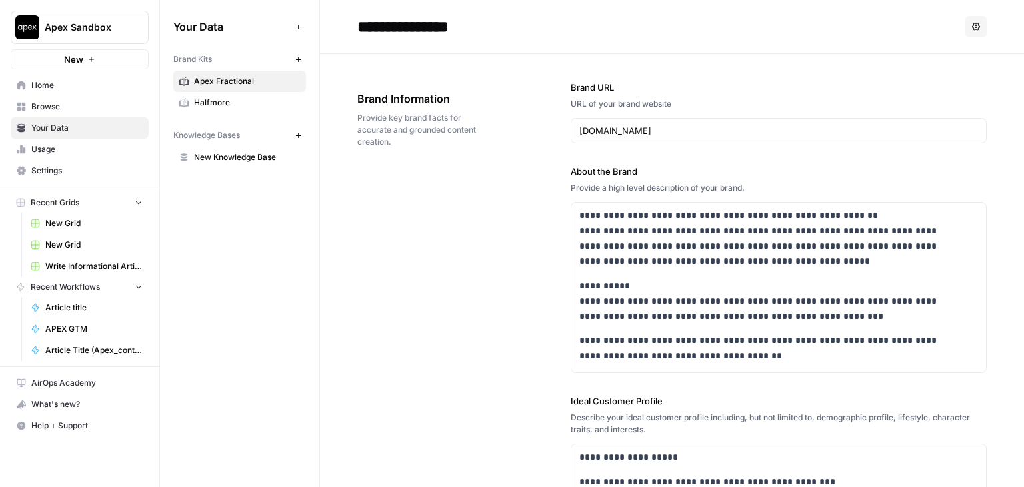
click at [229, 101] on span "Halfmore" at bounding box center [247, 103] width 106 height 12
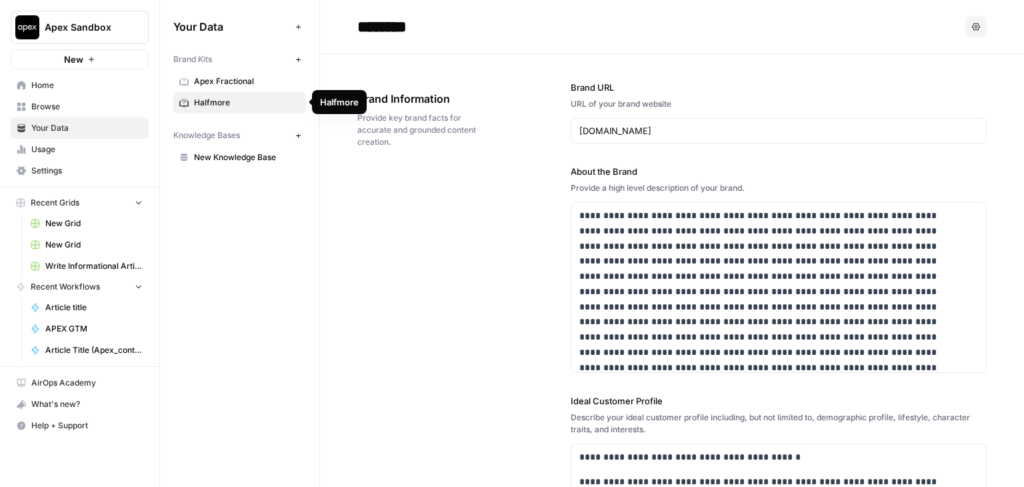
click at [228, 73] on link "Apex Fractional" at bounding box center [239, 81] width 133 height 21
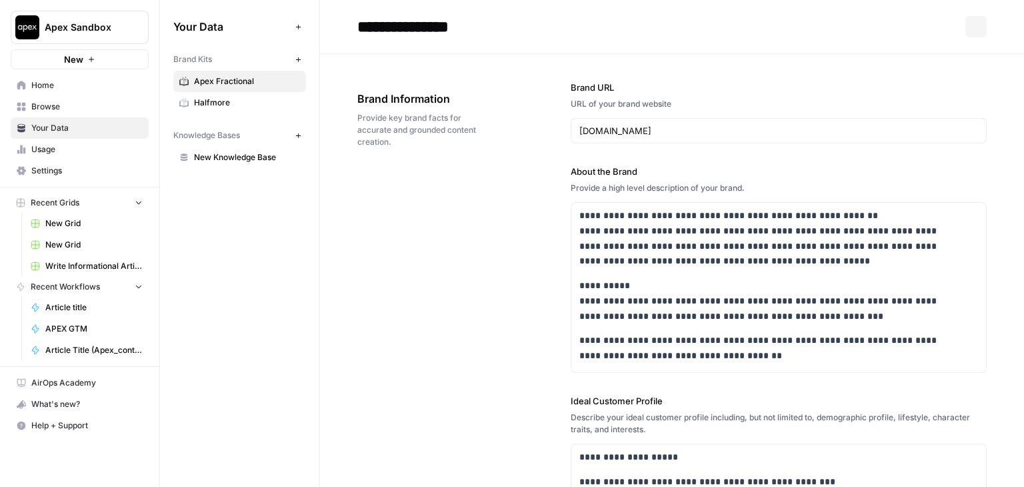
click at [228, 98] on span "Halfmore" at bounding box center [247, 103] width 106 height 12
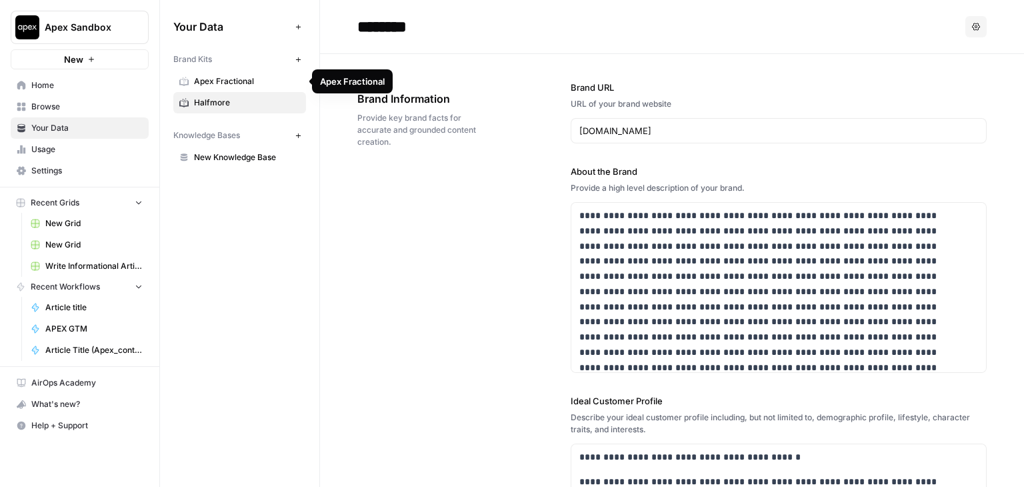
click at [229, 73] on link "Apex Fractional" at bounding box center [239, 81] width 133 height 21
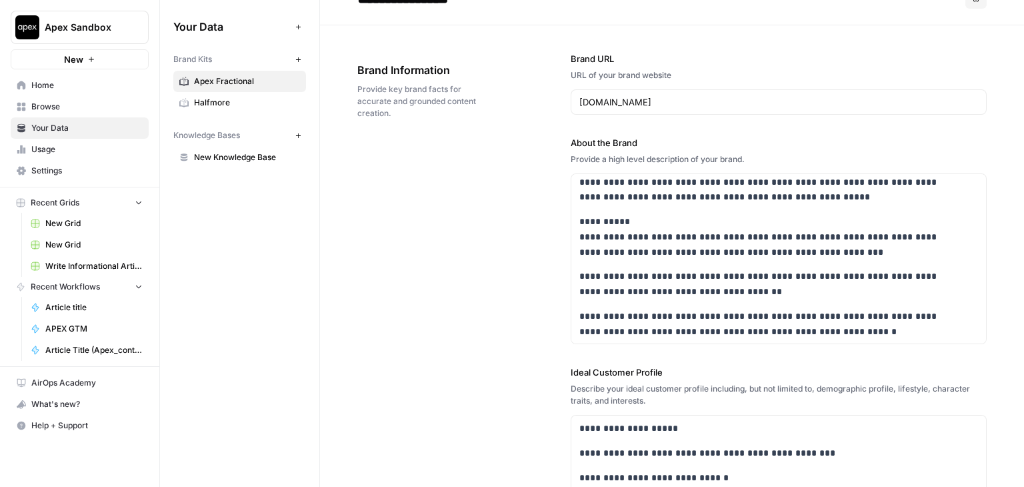
scroll to position [67, 0]
